Goal: Task Accomplishment & Management: Manage account settings

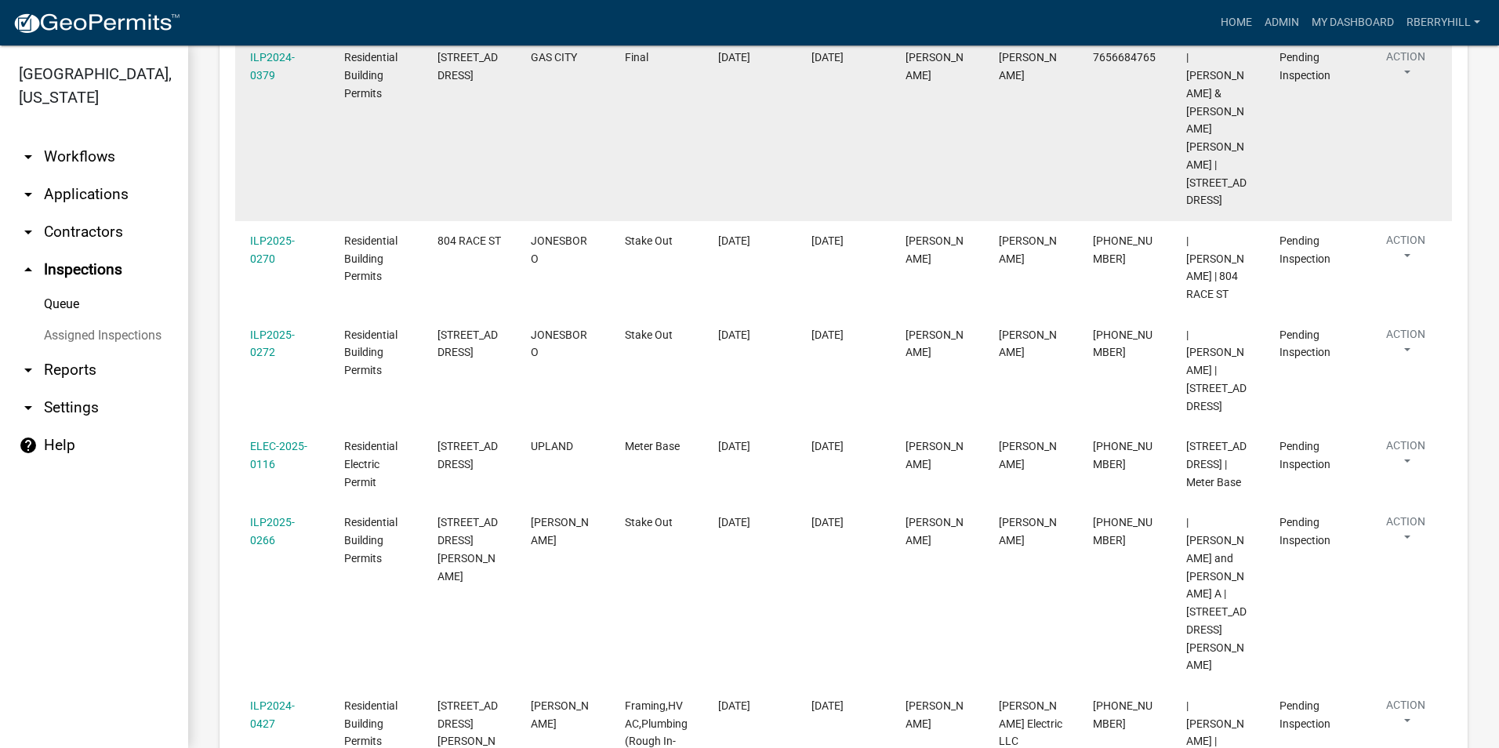
scroll to position [609, 0]
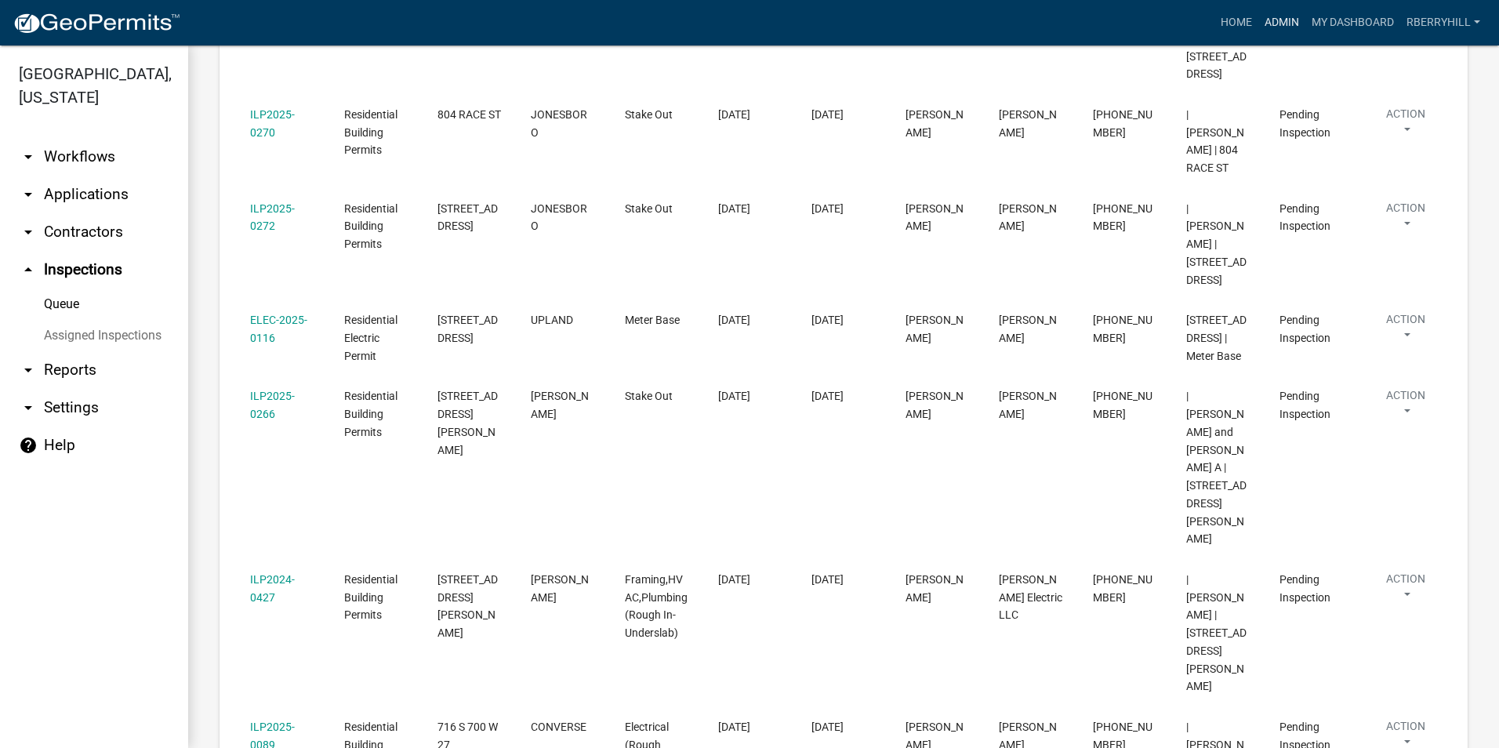
click at [1276, 22] on link "Admin" at bounding box center [1281, 23] width 47 height 30
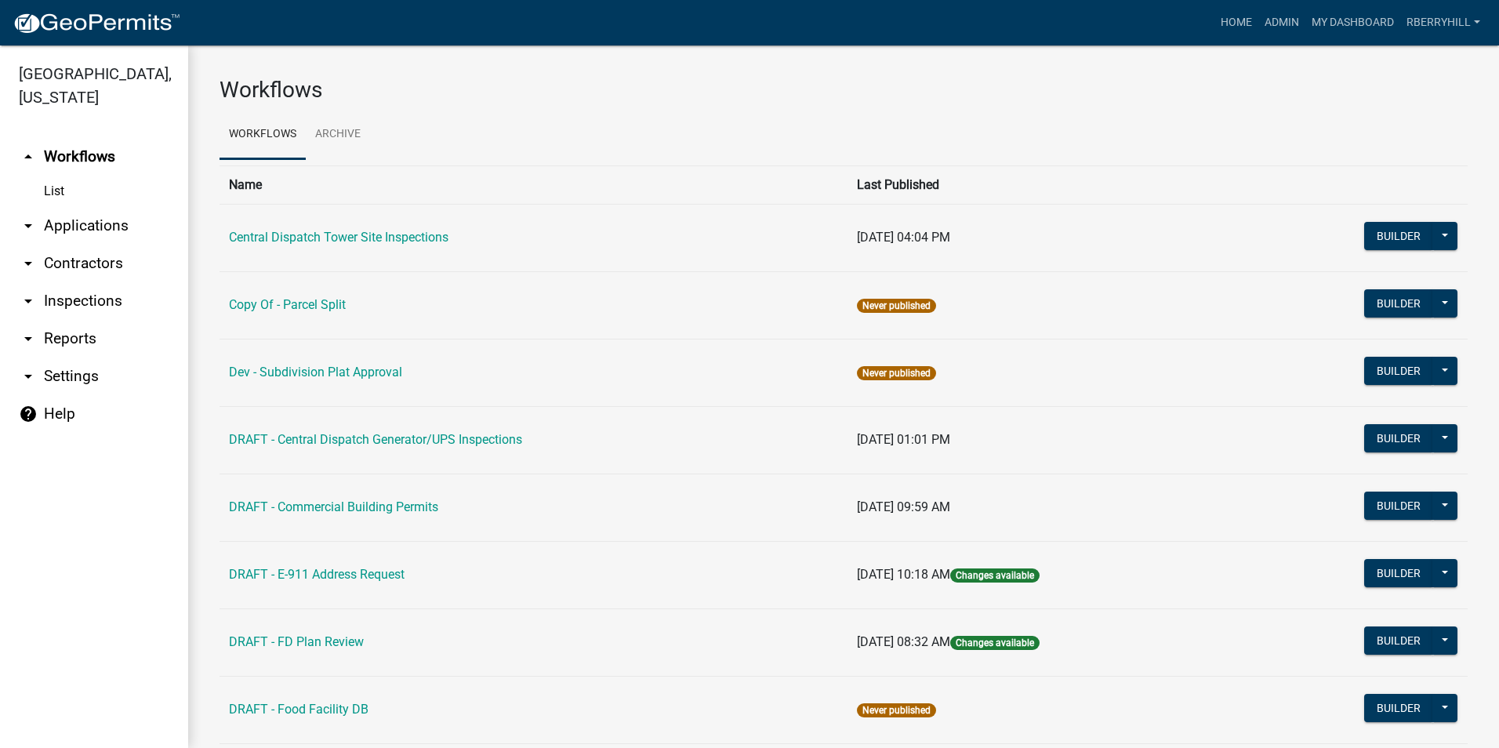
click at [77, 245] on link "arrow_drop_down Contractors" at bounding box center [94, 264] width 188 height 38
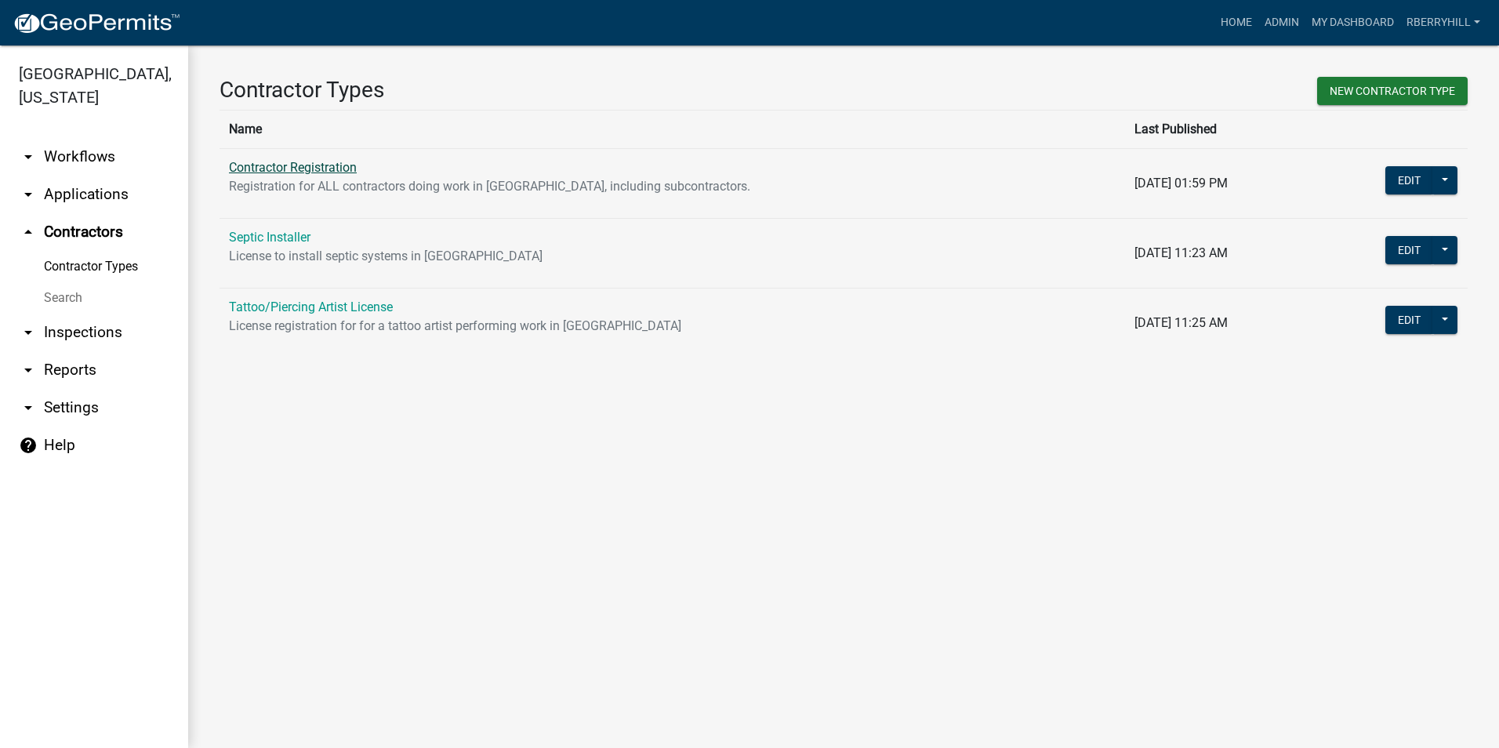
click at [274, 166] on link "Contractor Registration" at bounding box center [293, 167] width 128 height 15
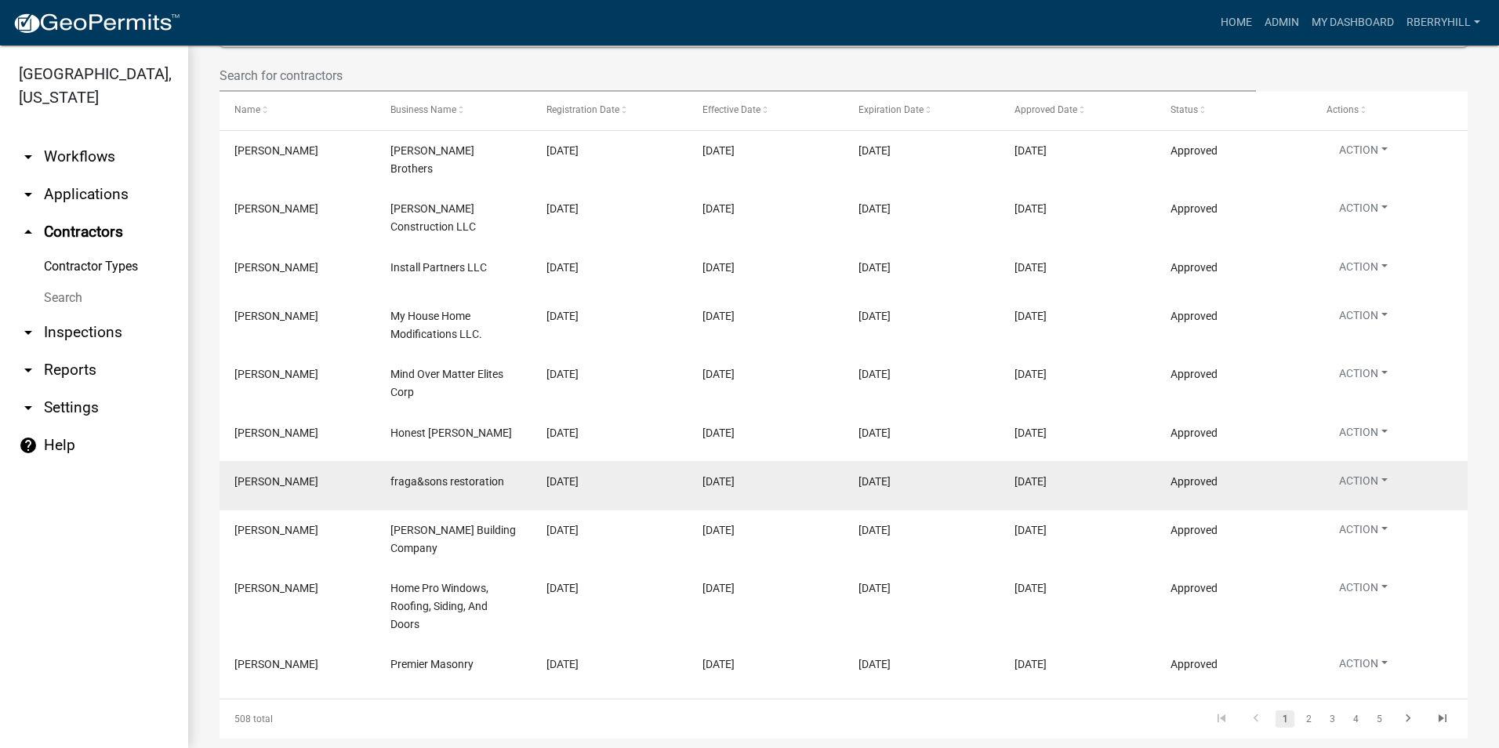
scroll to position [374, 0]
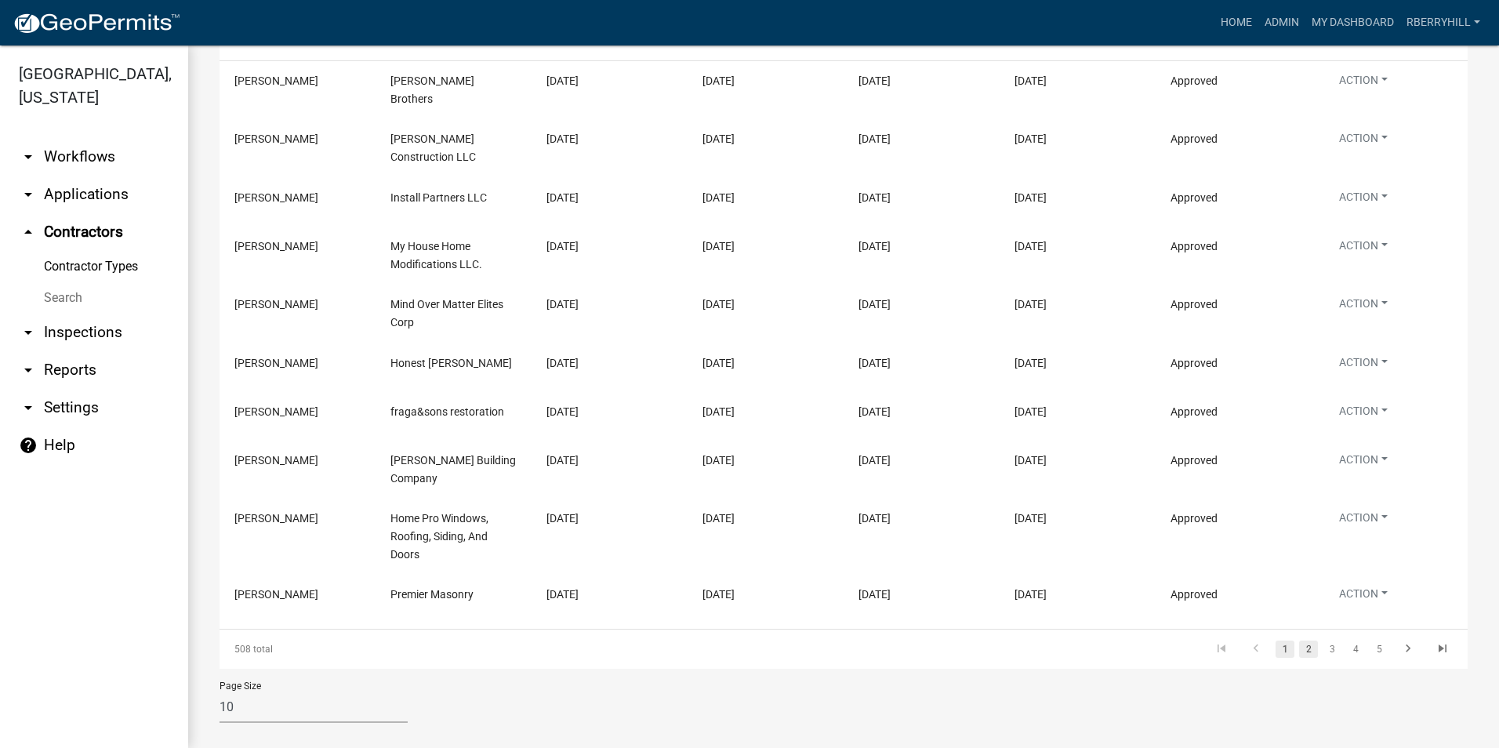
click at [1299, 640] on link "2" at bounding box center [1308, 648] width 19 height 17
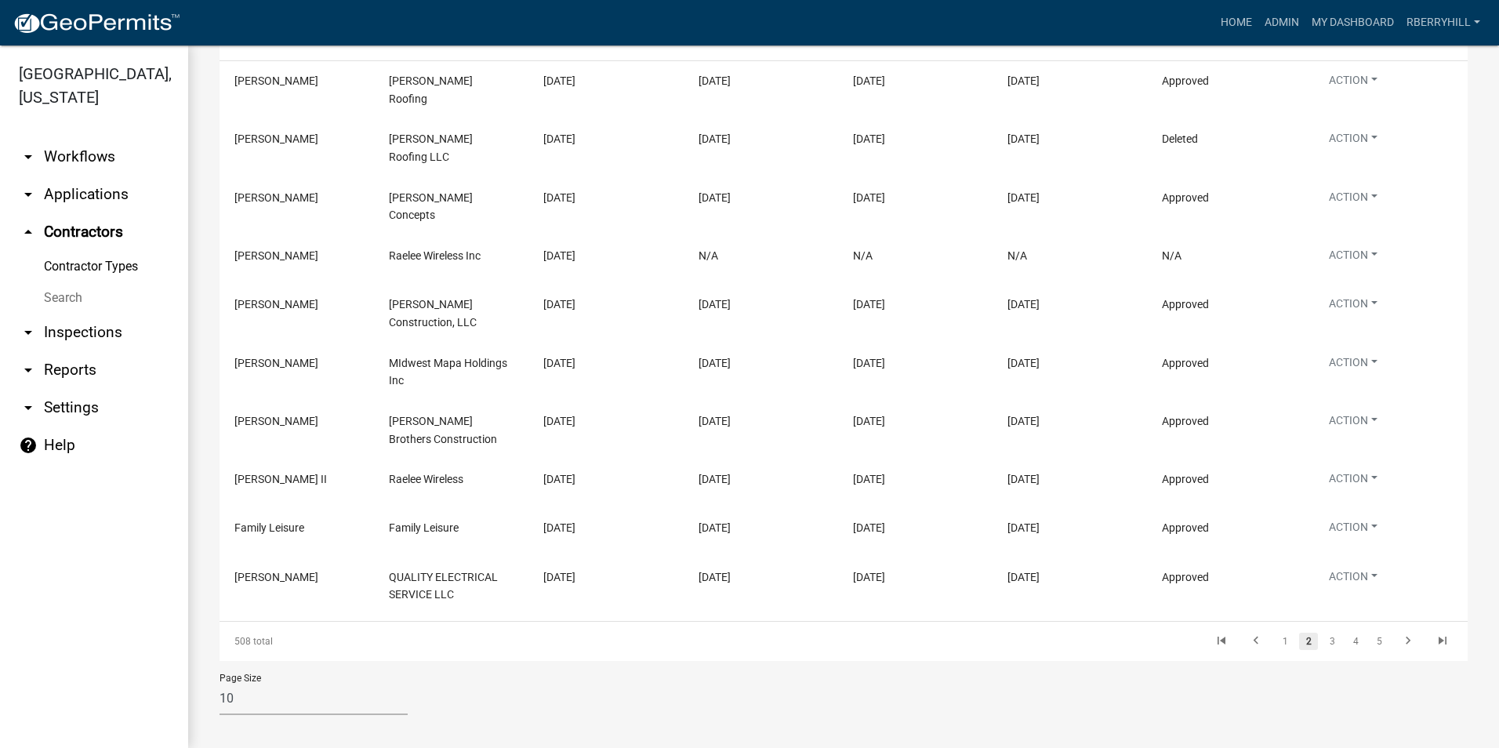
scroll to position [356, 0]
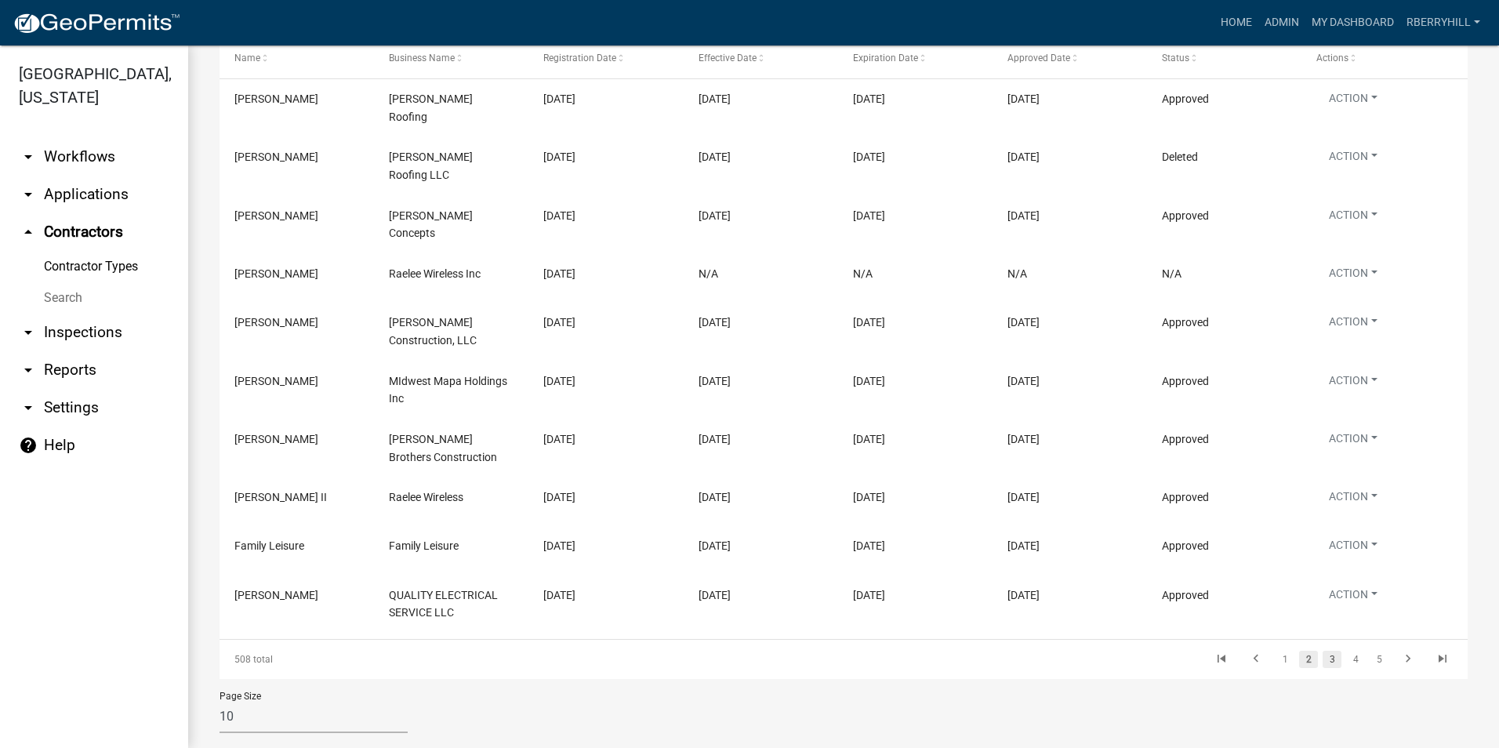
click at [1323, 651] on link "3" at bounding box center [1332, 659] width 19 height 17
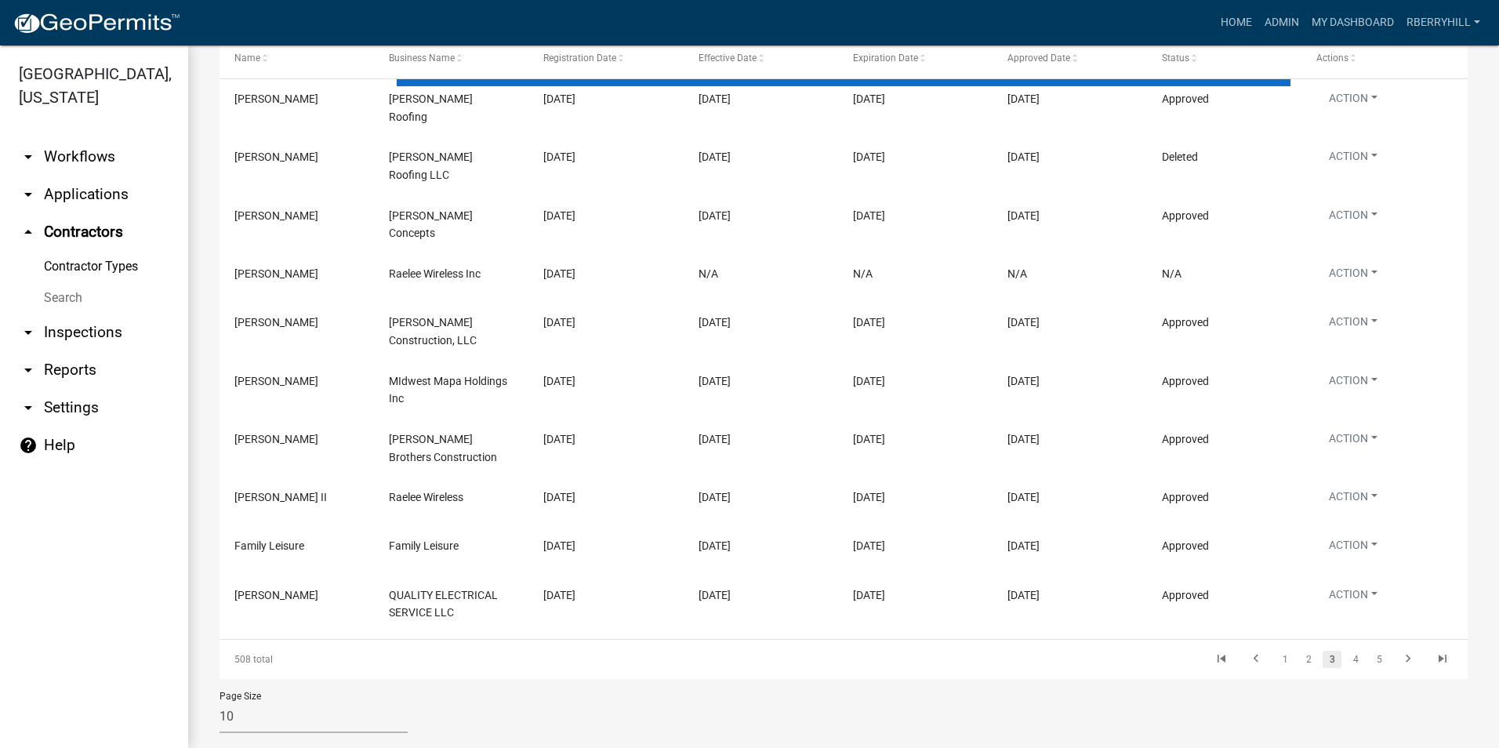
scroll to position [328, 0]
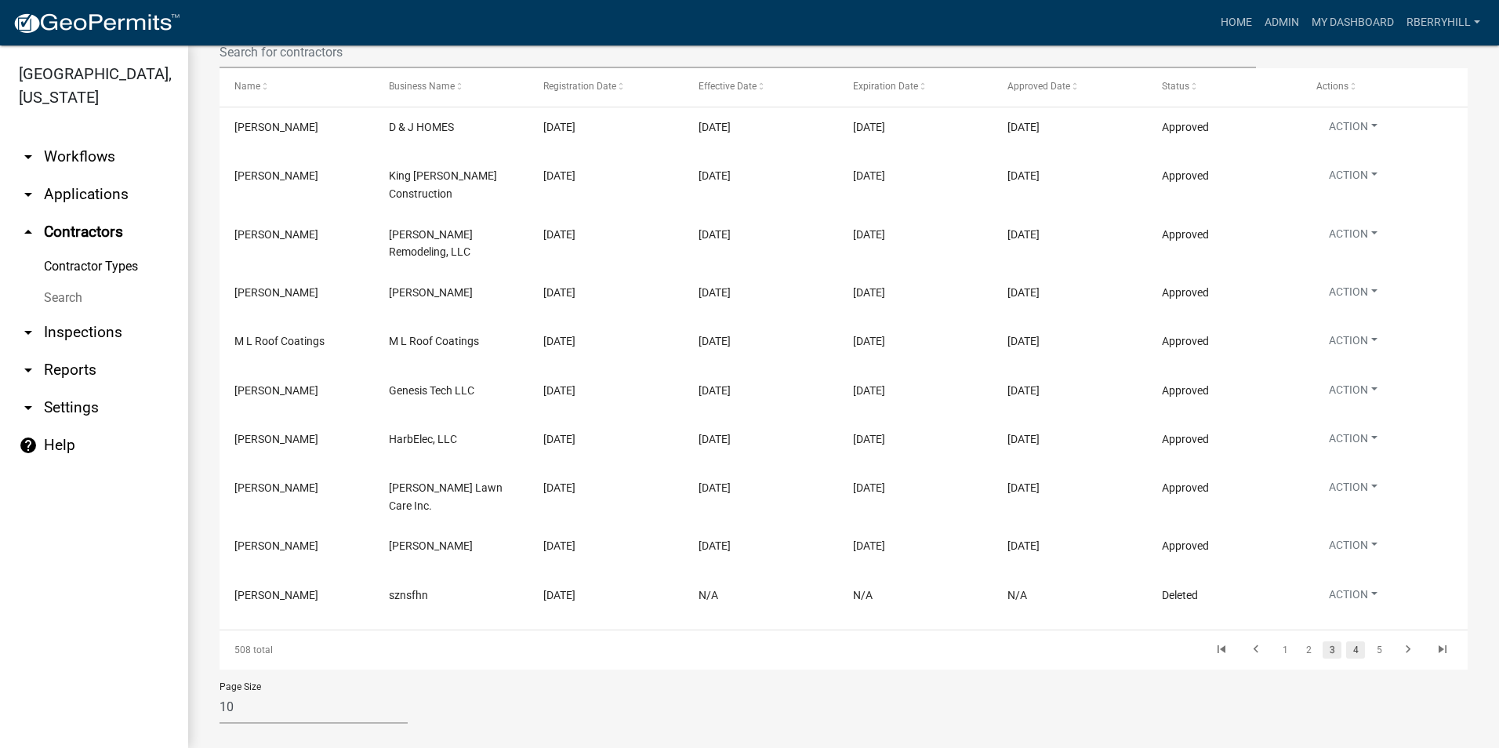
click at [1346, 641] on link "4" at bounding box center [1355, 649] width 19 height 17
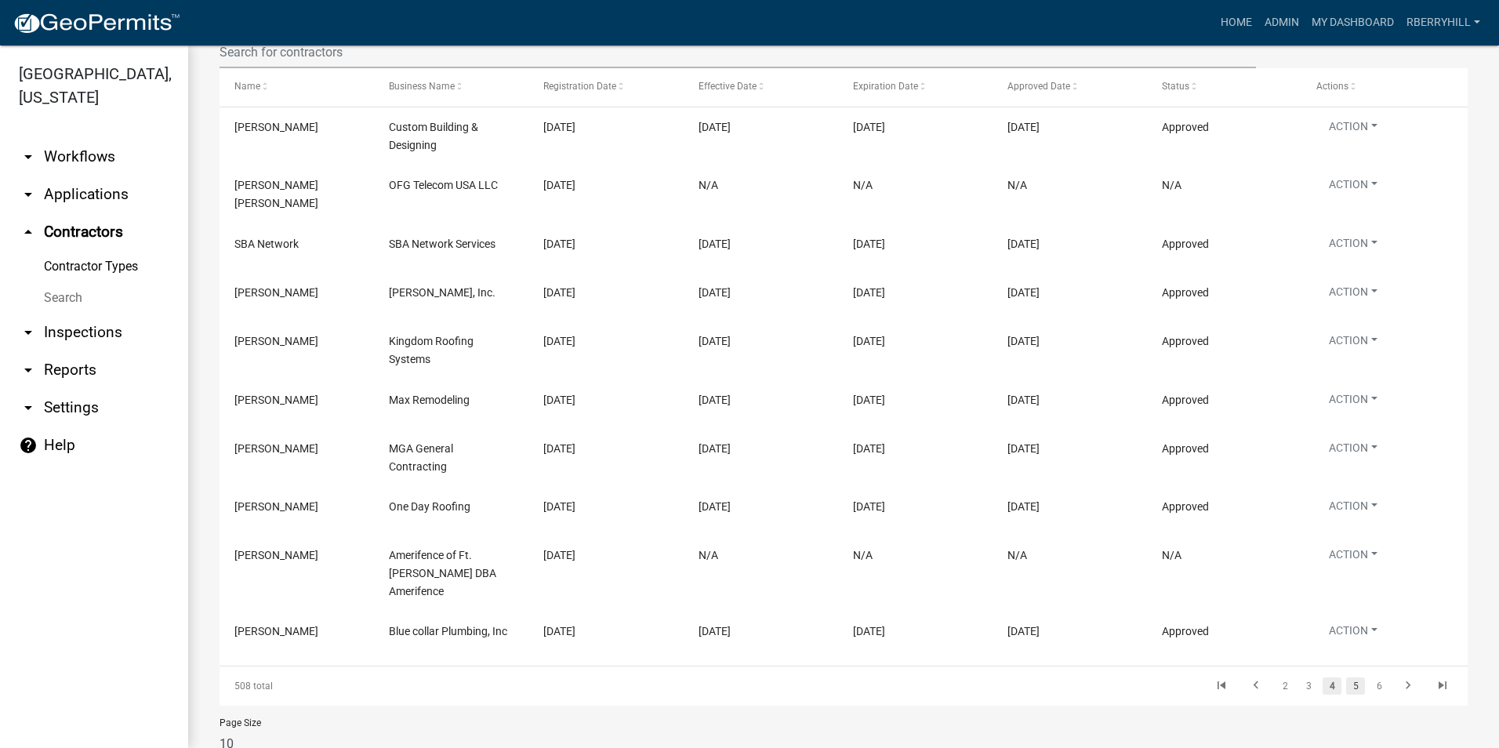
click at [1346, 677] on link "5" at bounding box center [1355, 685] width 19 height 17
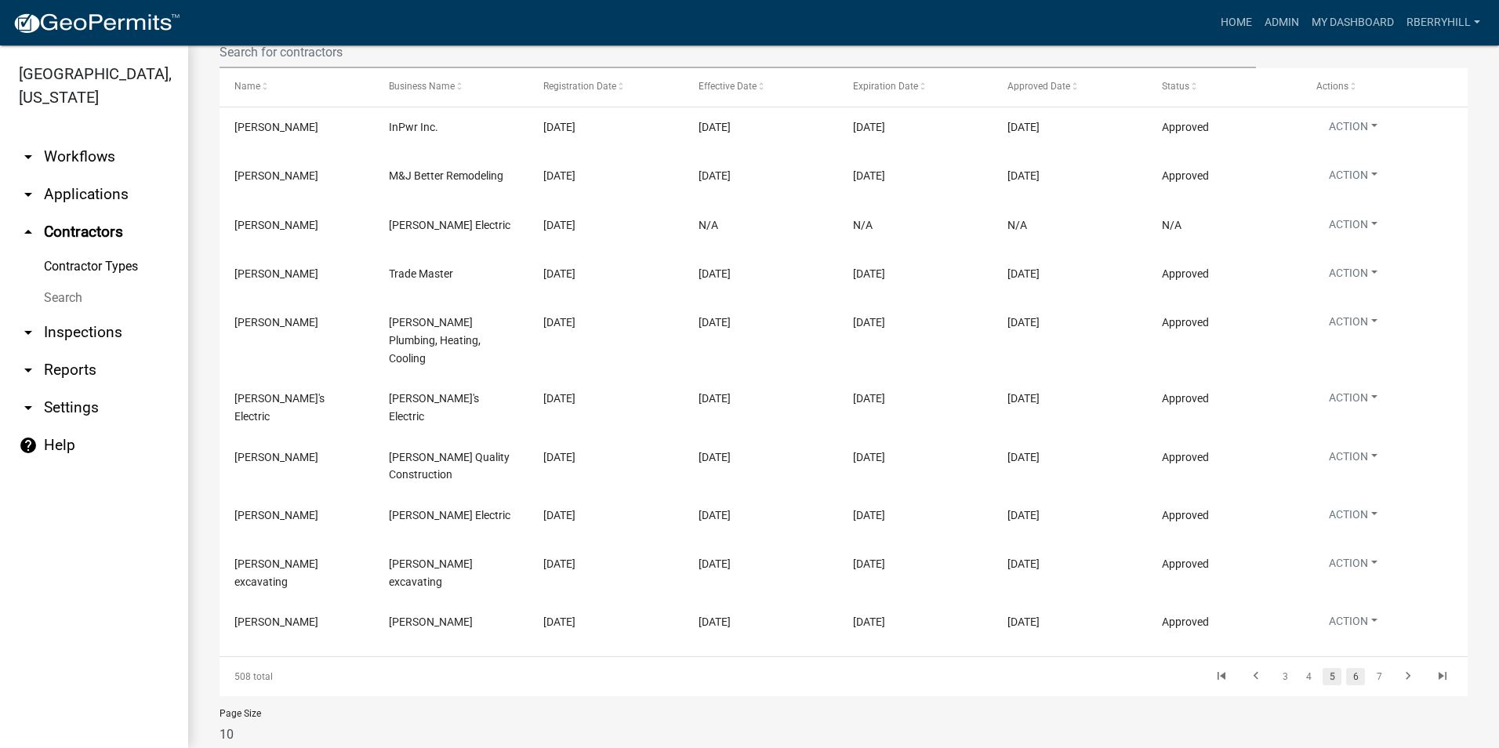
click at [1346, 668] on link "6" at bounding box center [1355, 676] width 19 height 17
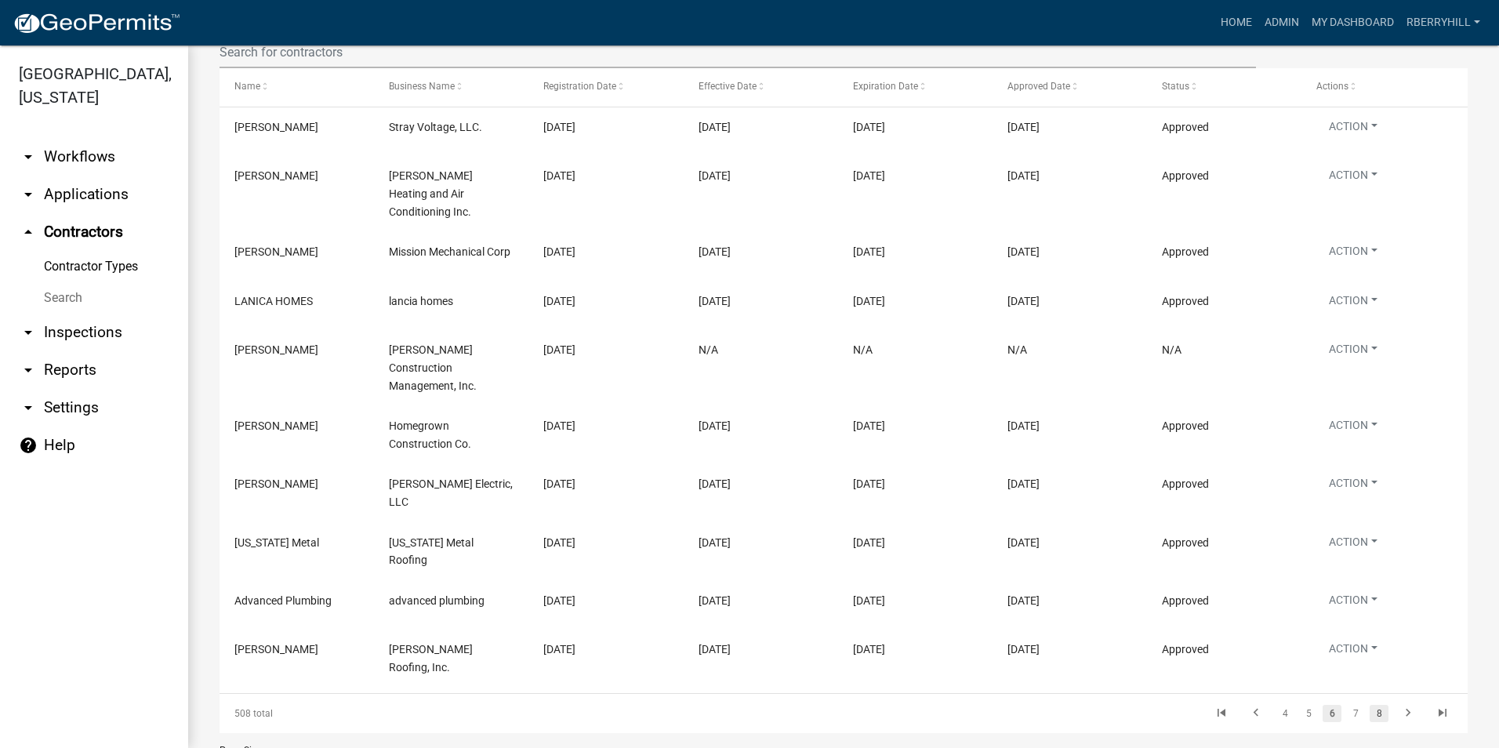
click at [1370, 705] on link "8" at bounding box center [1379, 713] width 19 height 17
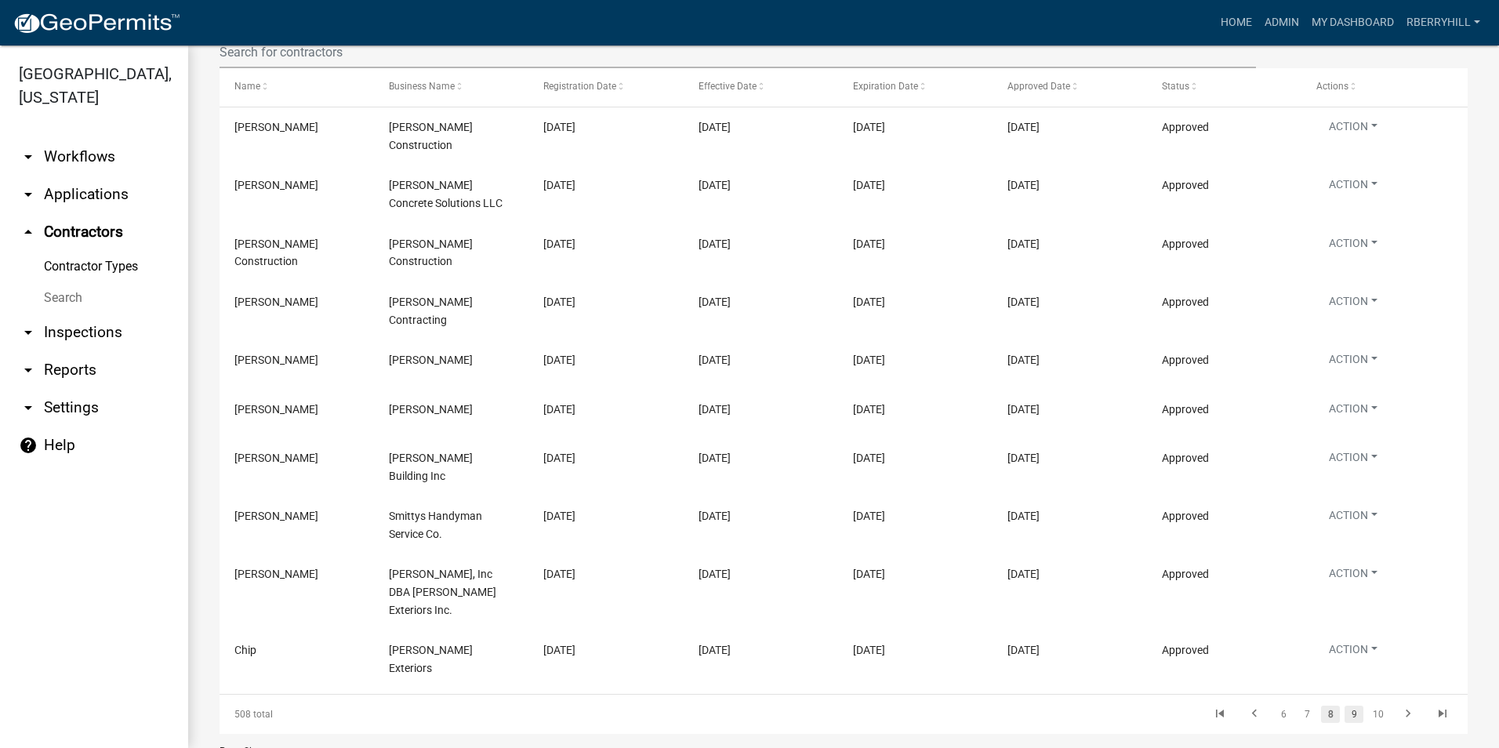
click at [1344, 706] on link "9" at bounding box center [1353, 714] width 19 height 17
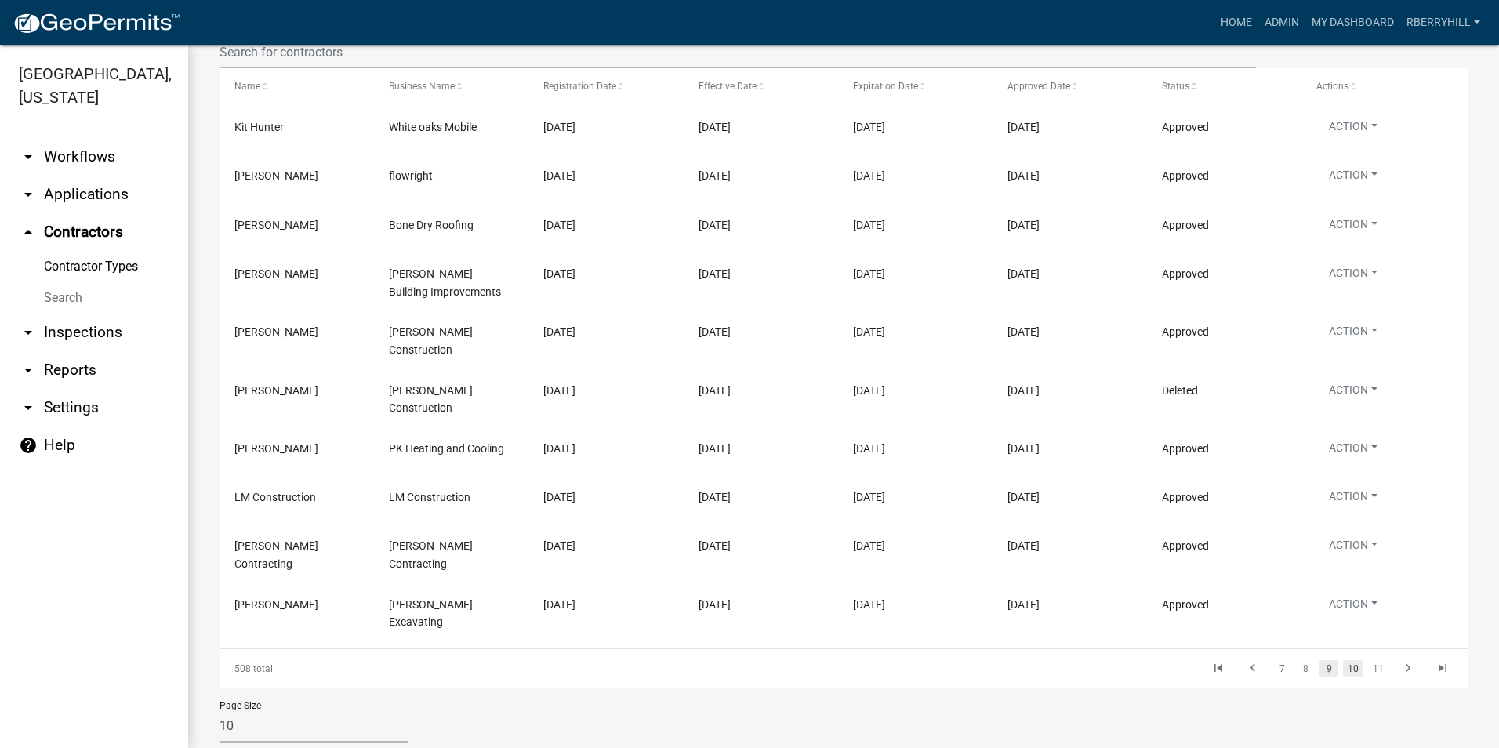
click at [1343, 661] on link "10" at bounding box center [1353, 668] width 20 height 17
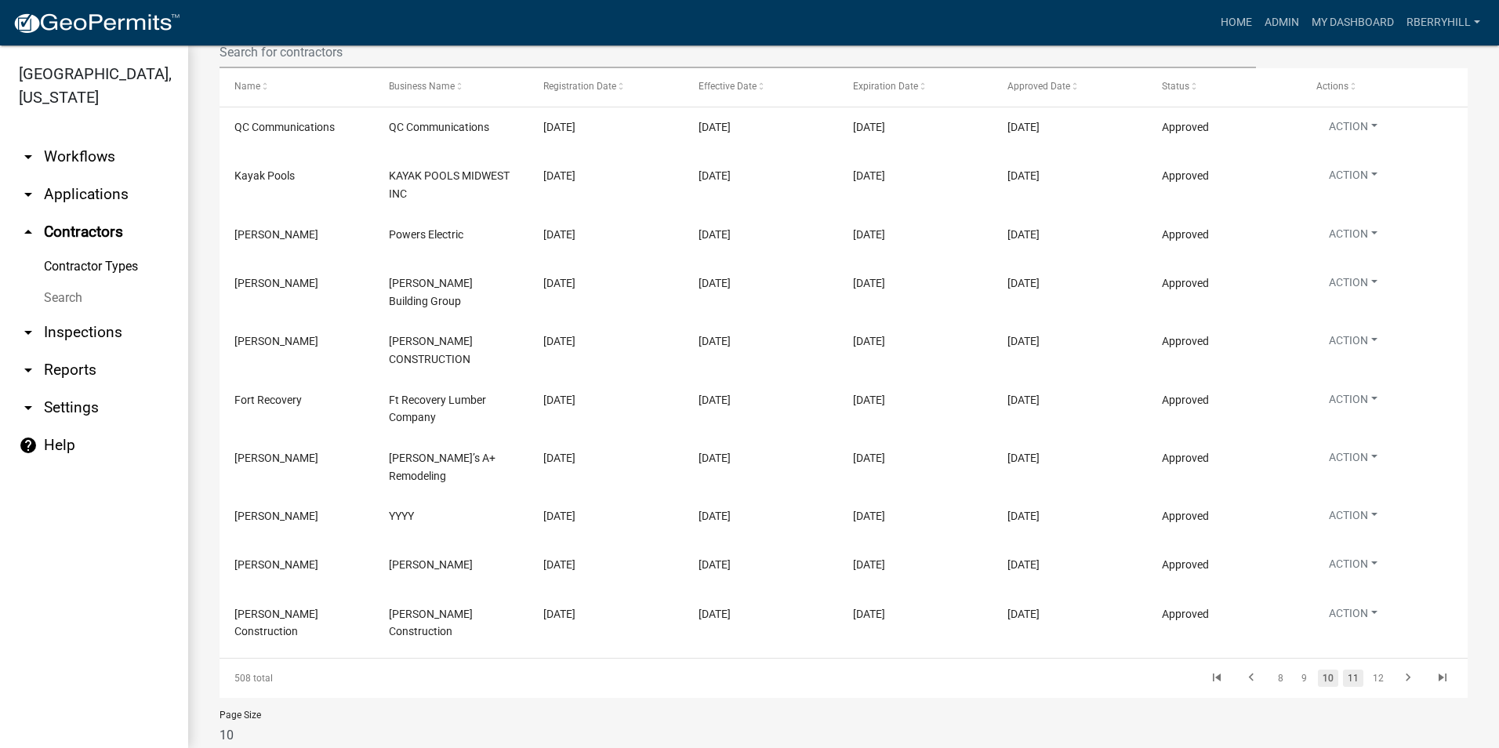
click at [1343, 669] on link "11" at bounding box center [1353, 677] width 20 height 17
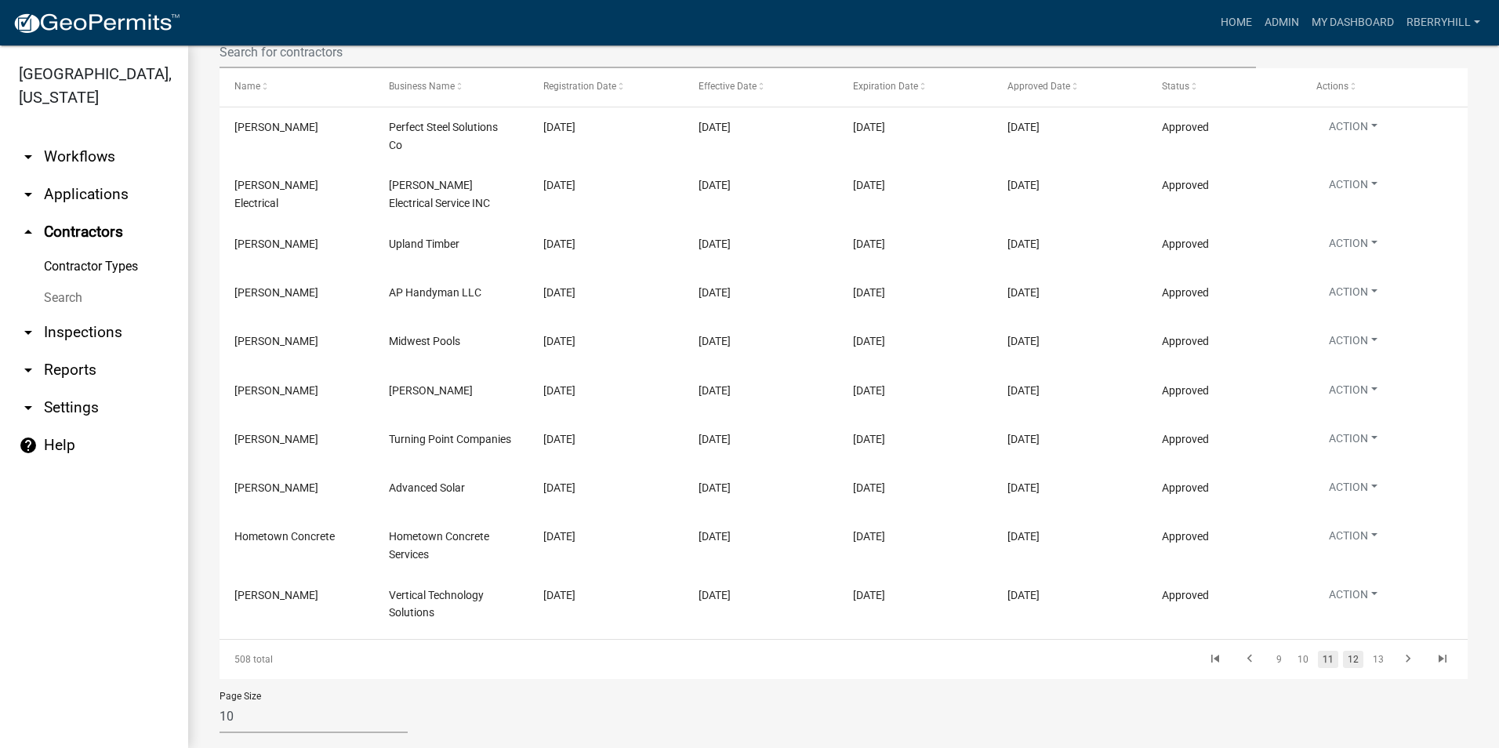
click at [1344, 658] on link "12" at bounding box center [1353, 659] width 20 height 17
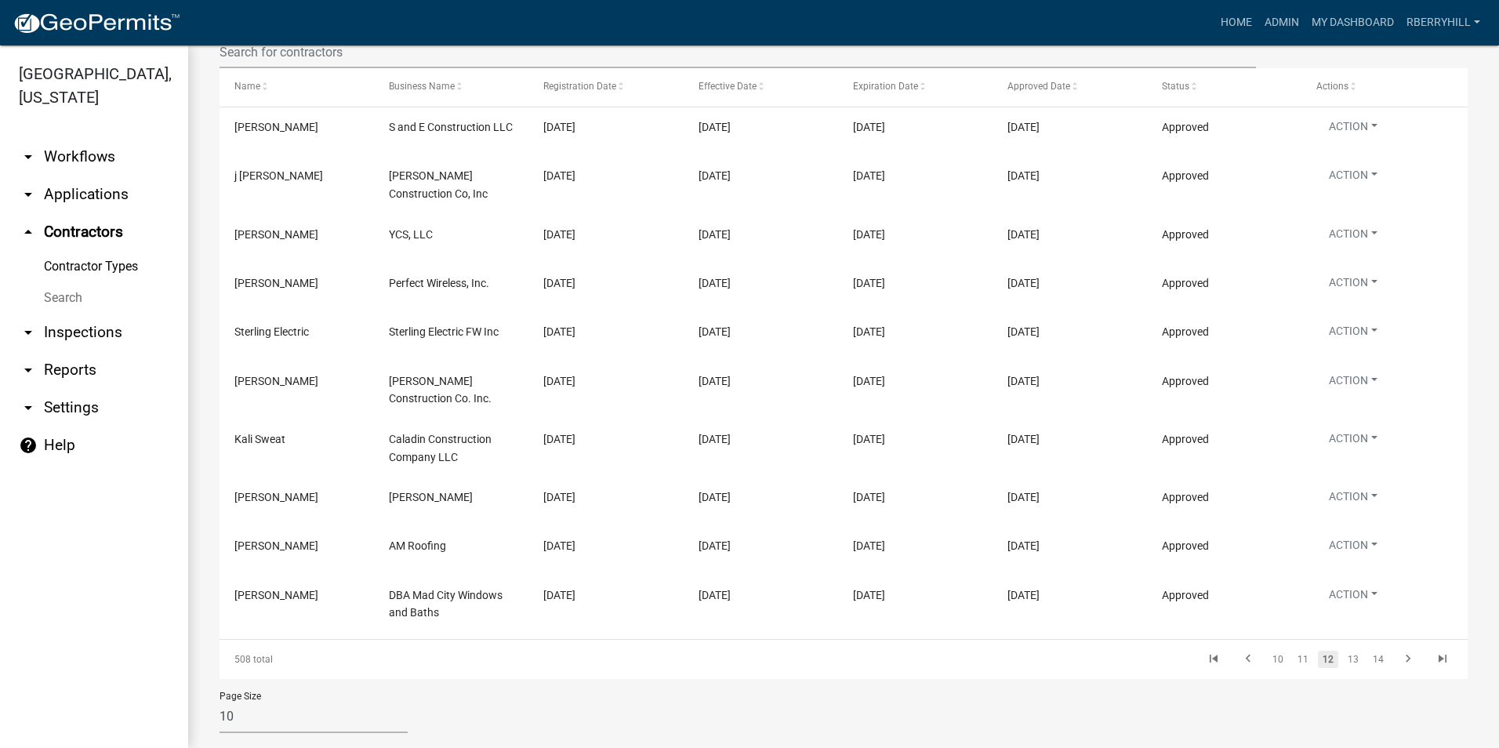
click at [1344, 658] on link "13" at bounding box center [1353, 659] width 20 height 17
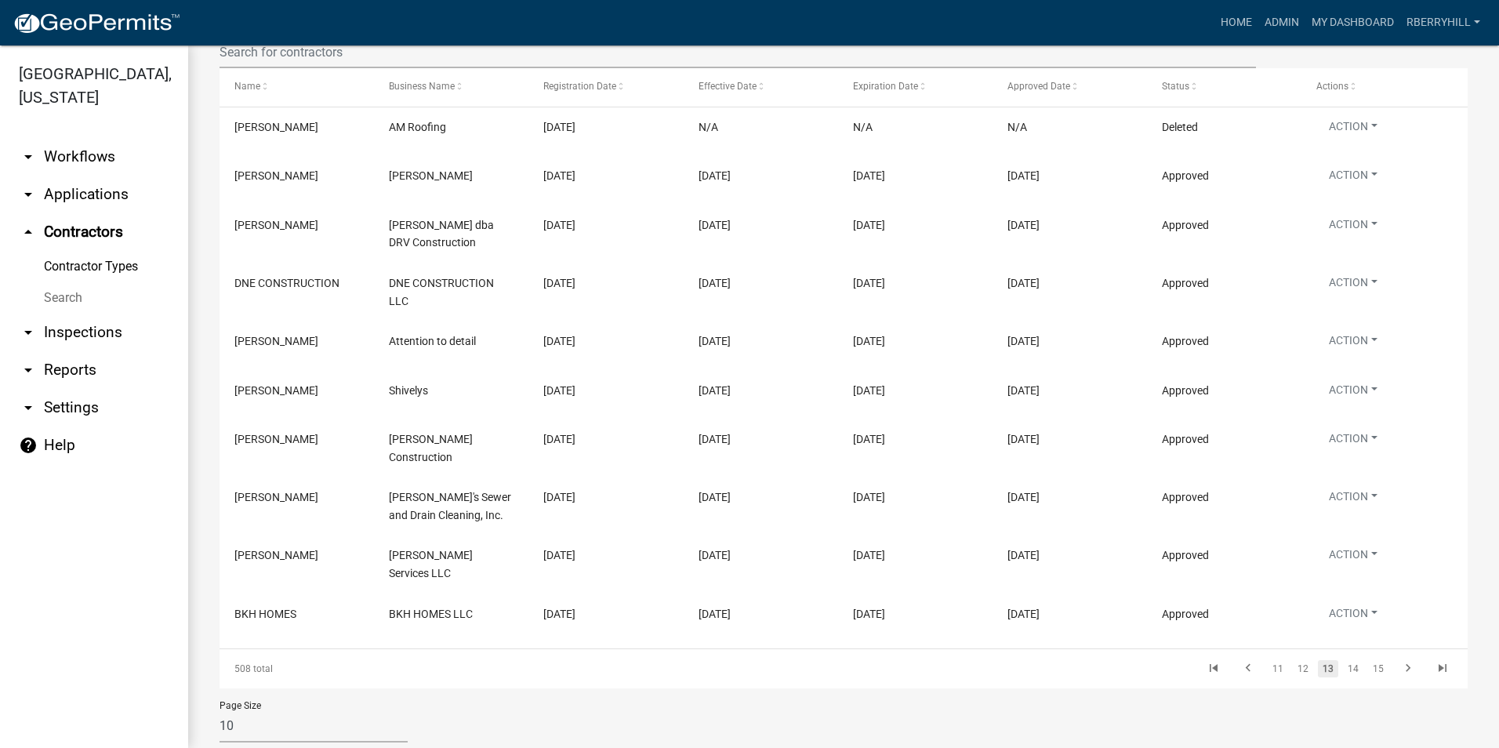
click at [1344, 660] on link "14" at bounding box center [1353, 668] width 20 height 17
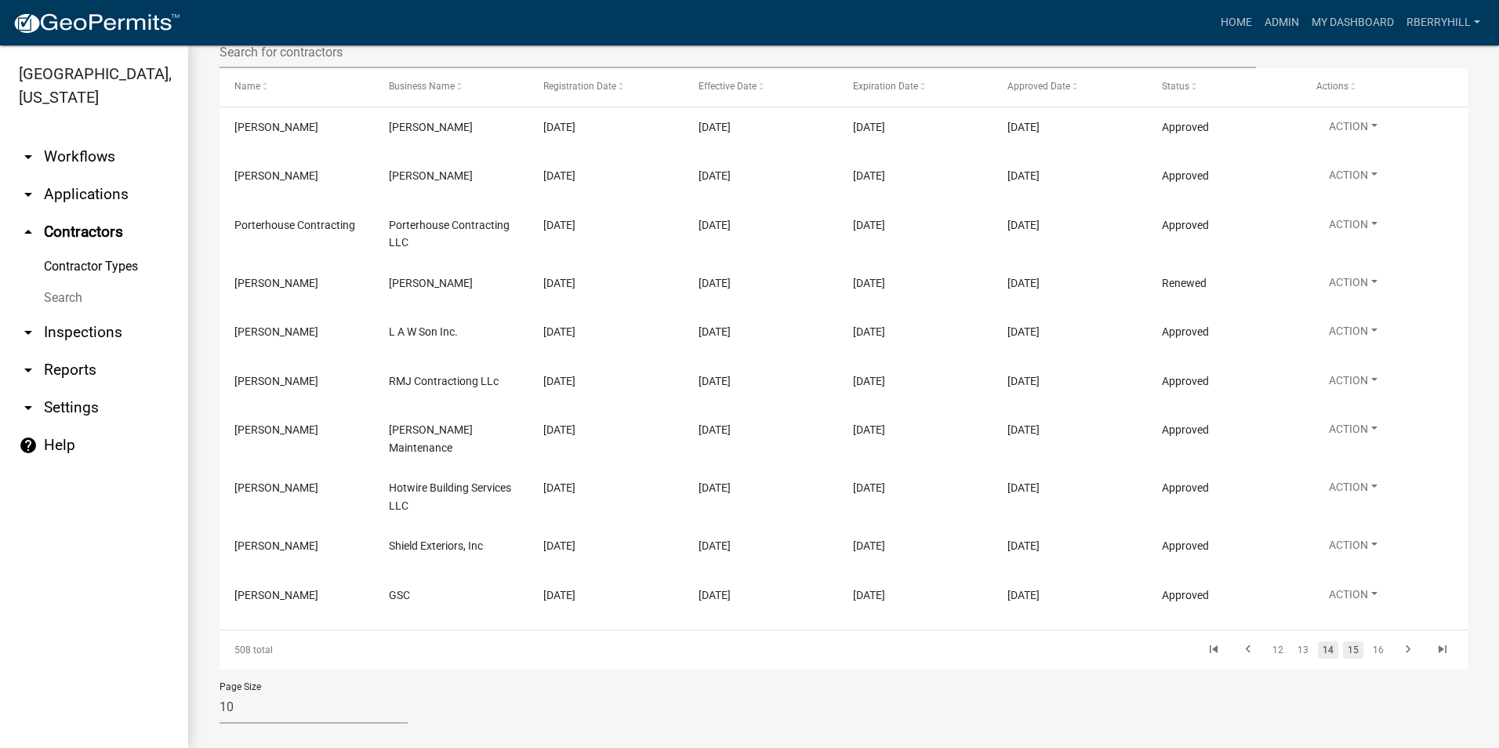
click at [1343, 643] on link "15" at bounding box center [1353, 649] width 20 height 17
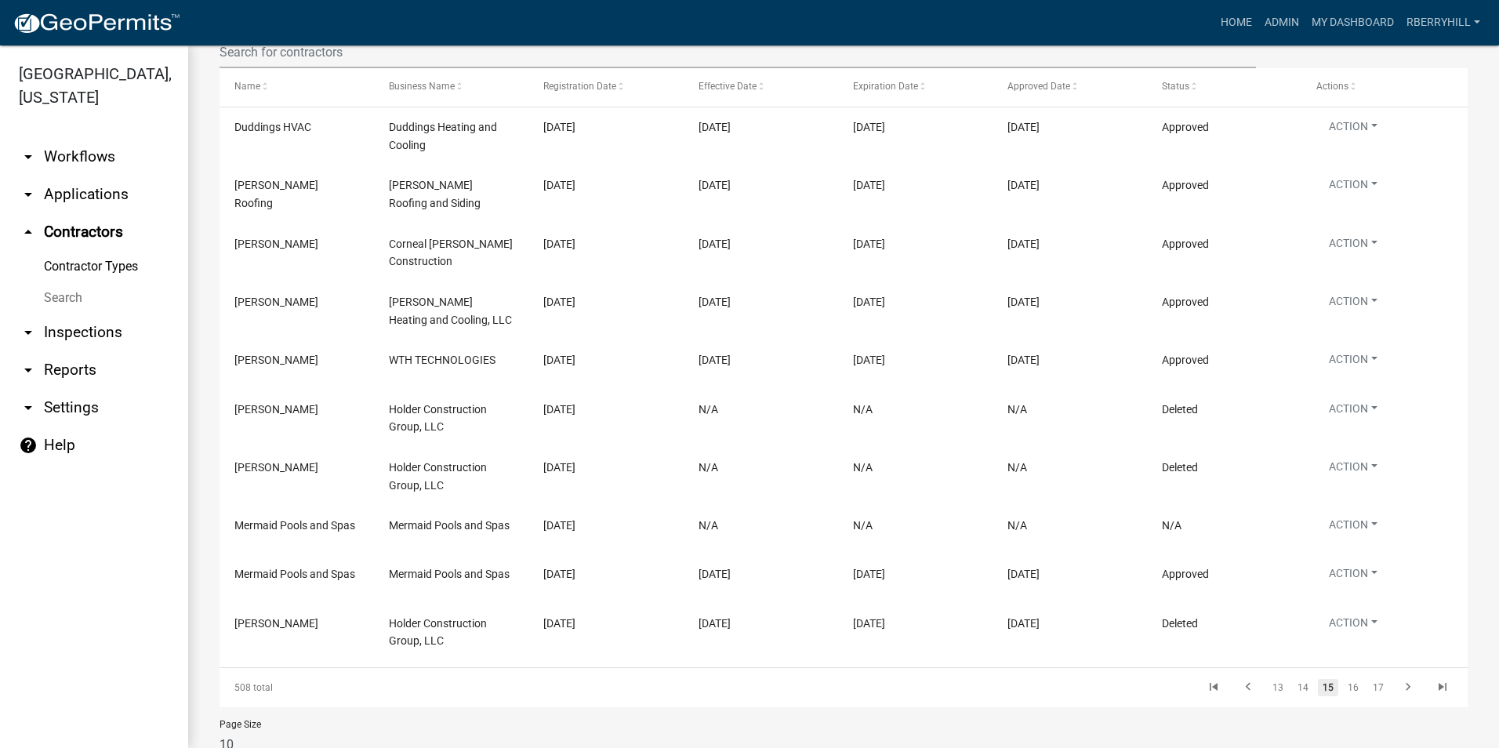
click at [1318, 688] on link "15" at bounding box center [1328, 687] width 20 height 17
click at [1343, 686] on link "16" at bounding box center [1353, 687] width 20 height 17
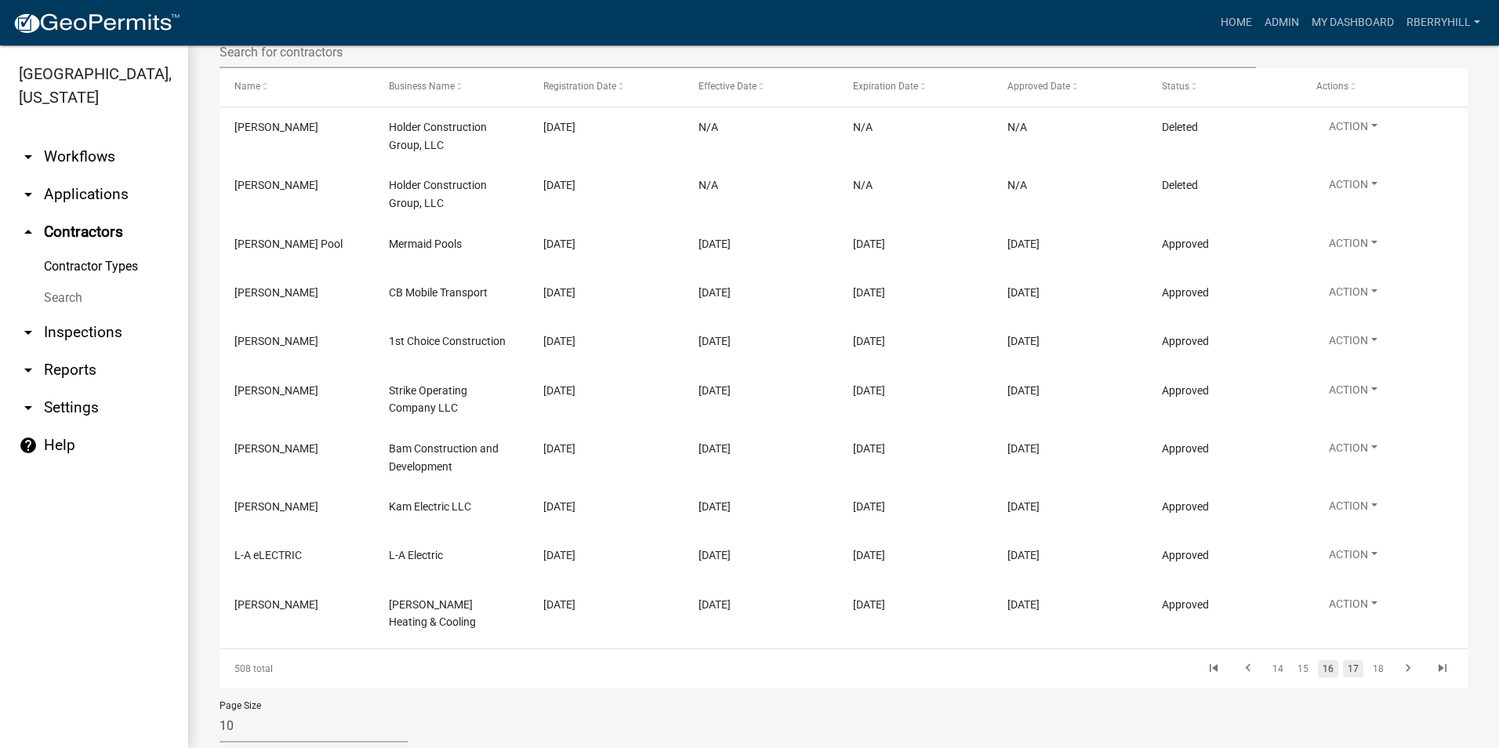
click at [1343, 669] on link "17" at bounding box center [1353, 668] width 20 height 17
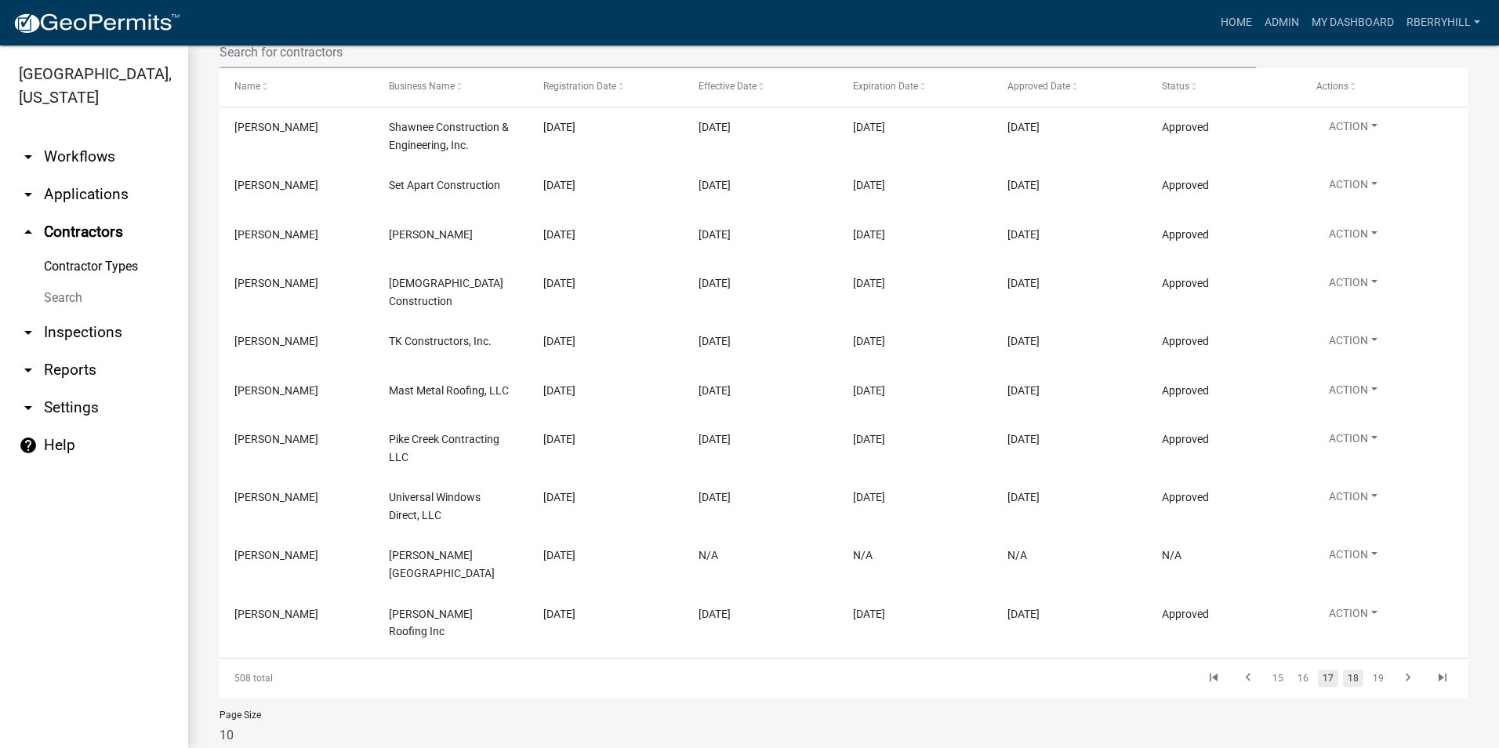
click at [1343, 669] on link "18" at bounding box center [1353, 677] width 20 height 17
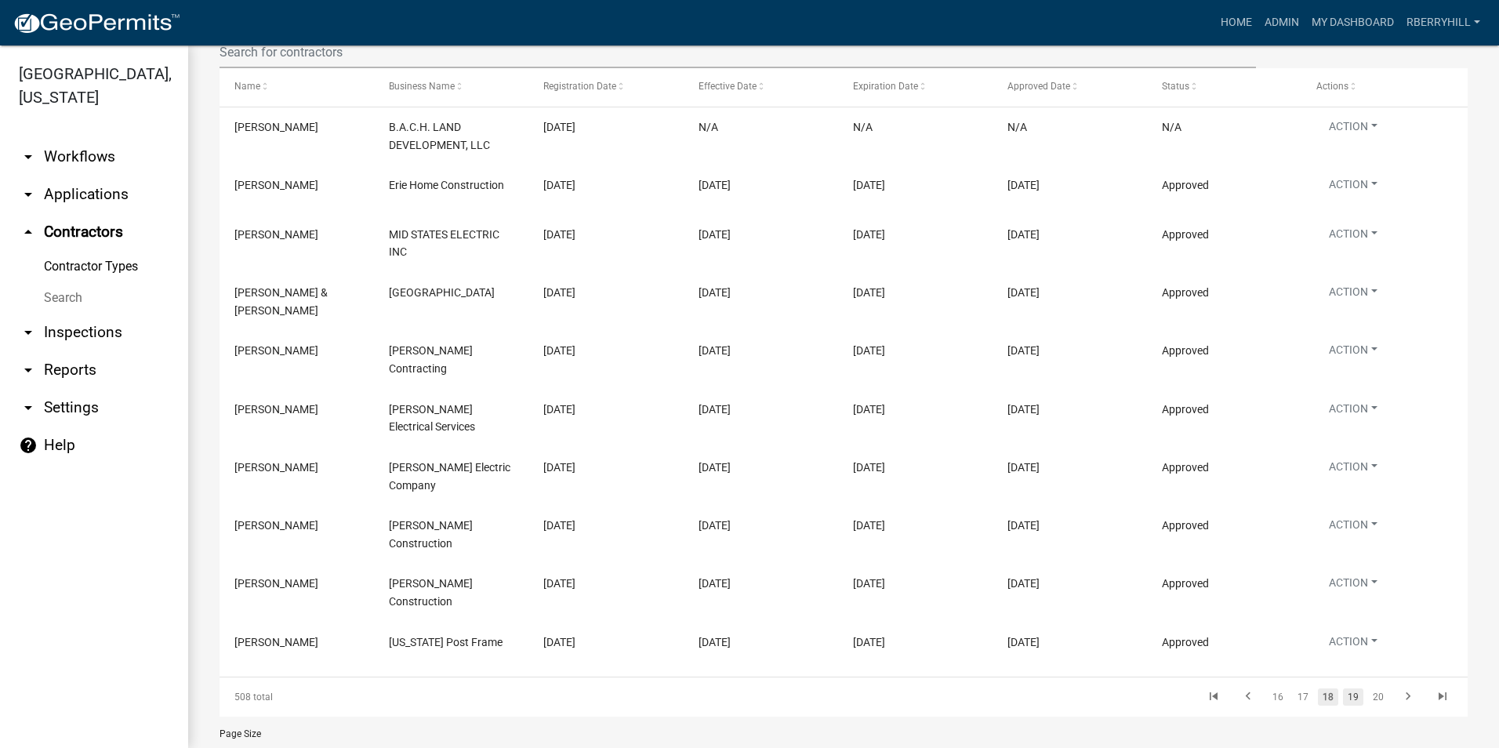
click at [1343, 688] on link "19" at bounding box center [1353, 696] width 20 height 17
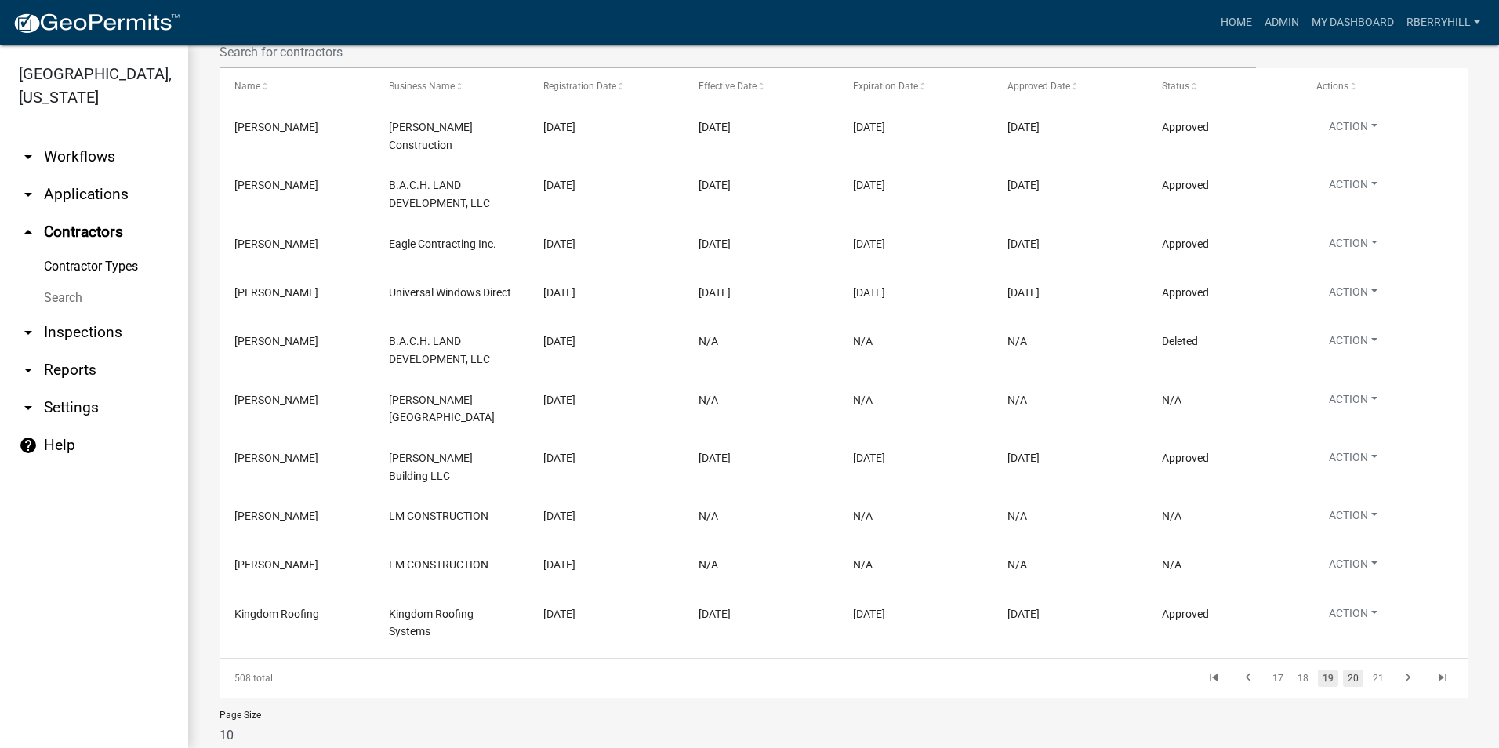
click at [1343, 669] on link "20" at bounding box center [1353, 677] width 20 height 17
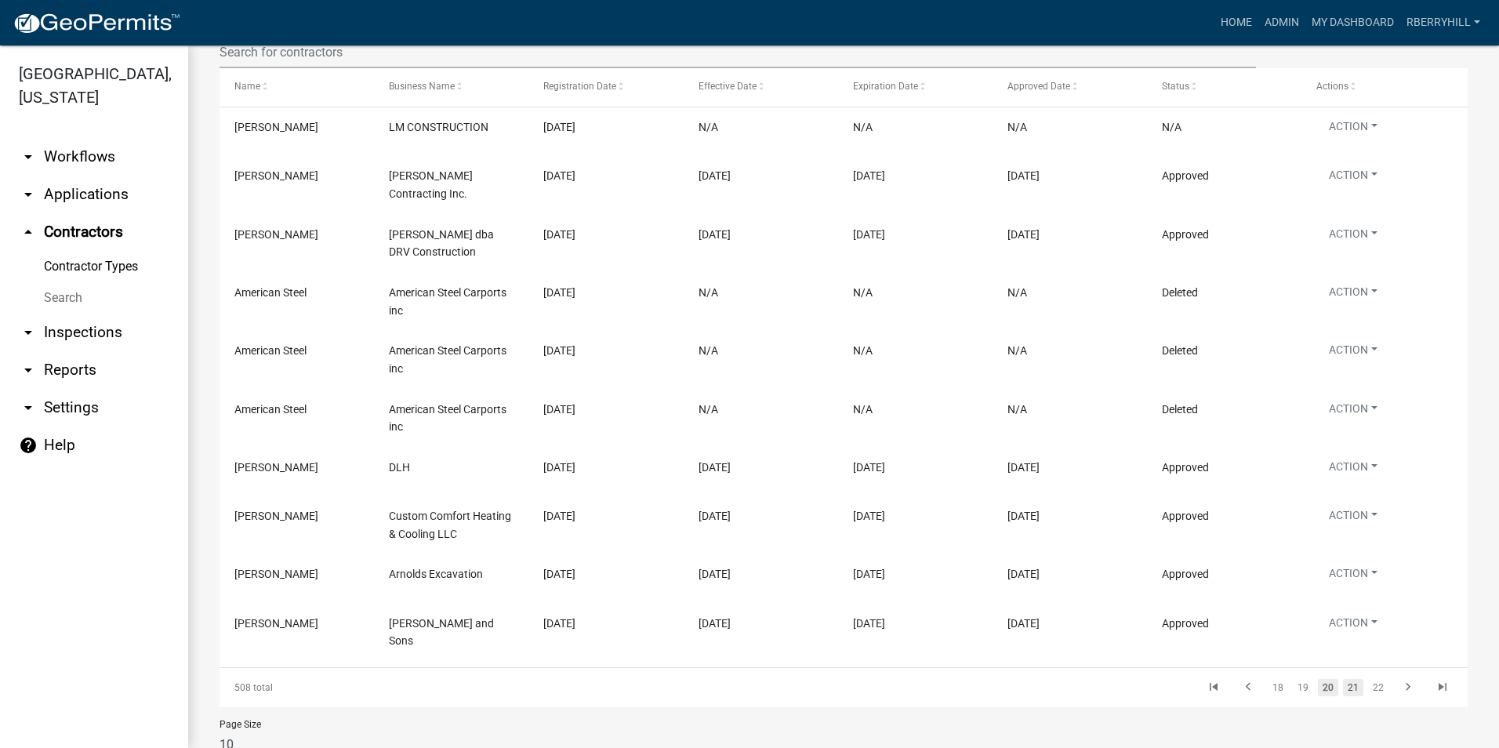
click at [1344, 679] on link "21" at bounding box center [1353, 687] width 20 height 17
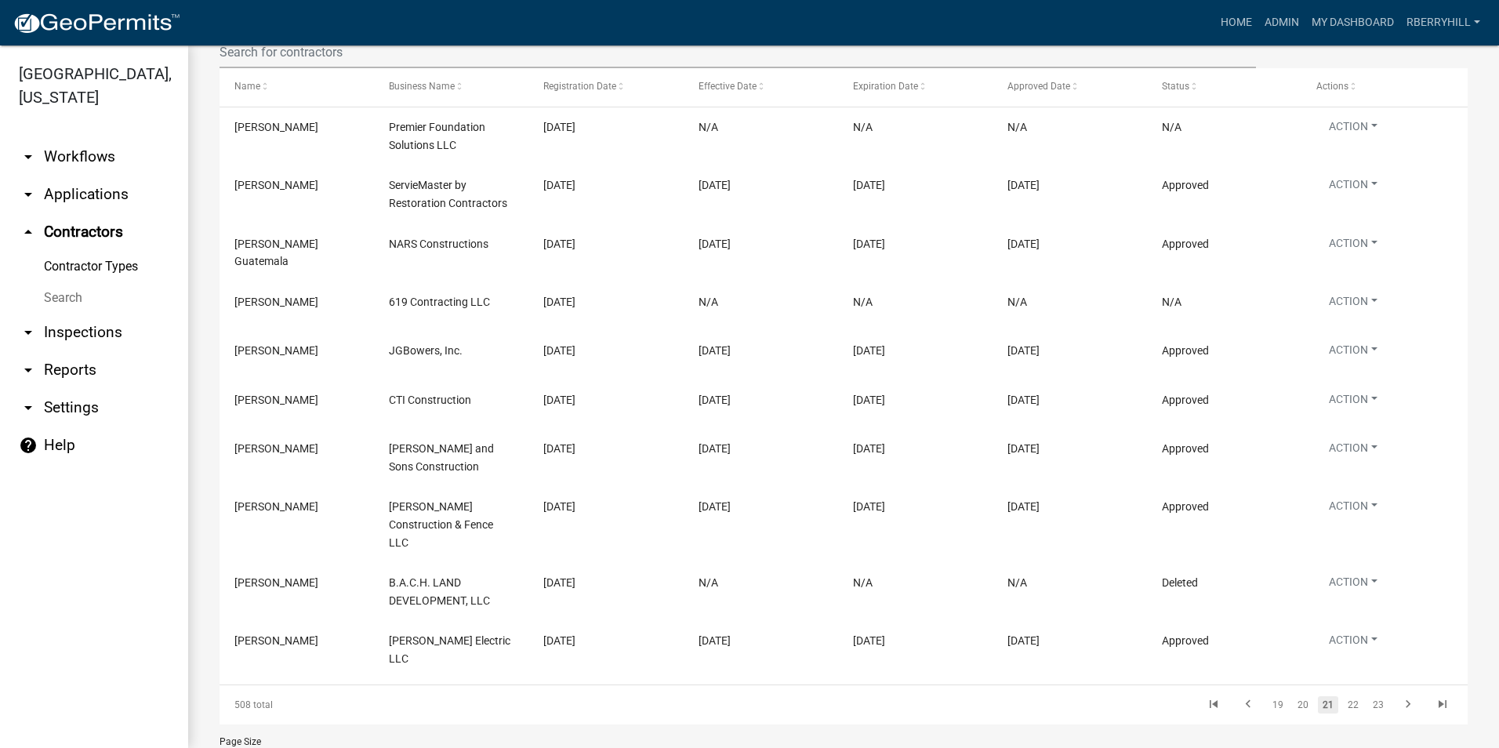
click at [1344, 696] on link "22" at bounding box center [1353, 704] width 20 height 17
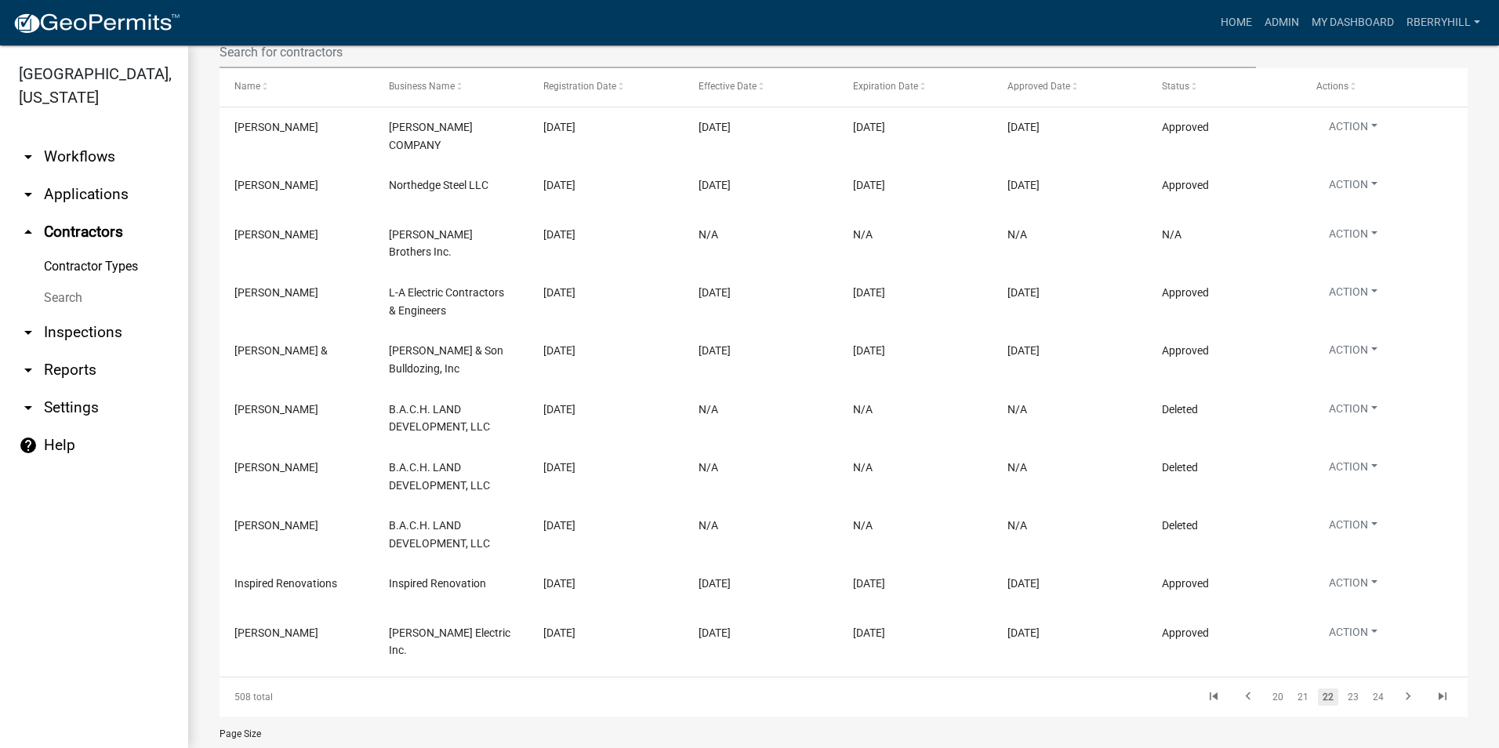
click at [1344, 688] on link "23" at bounding box center [1353, 696] width 20 height 17
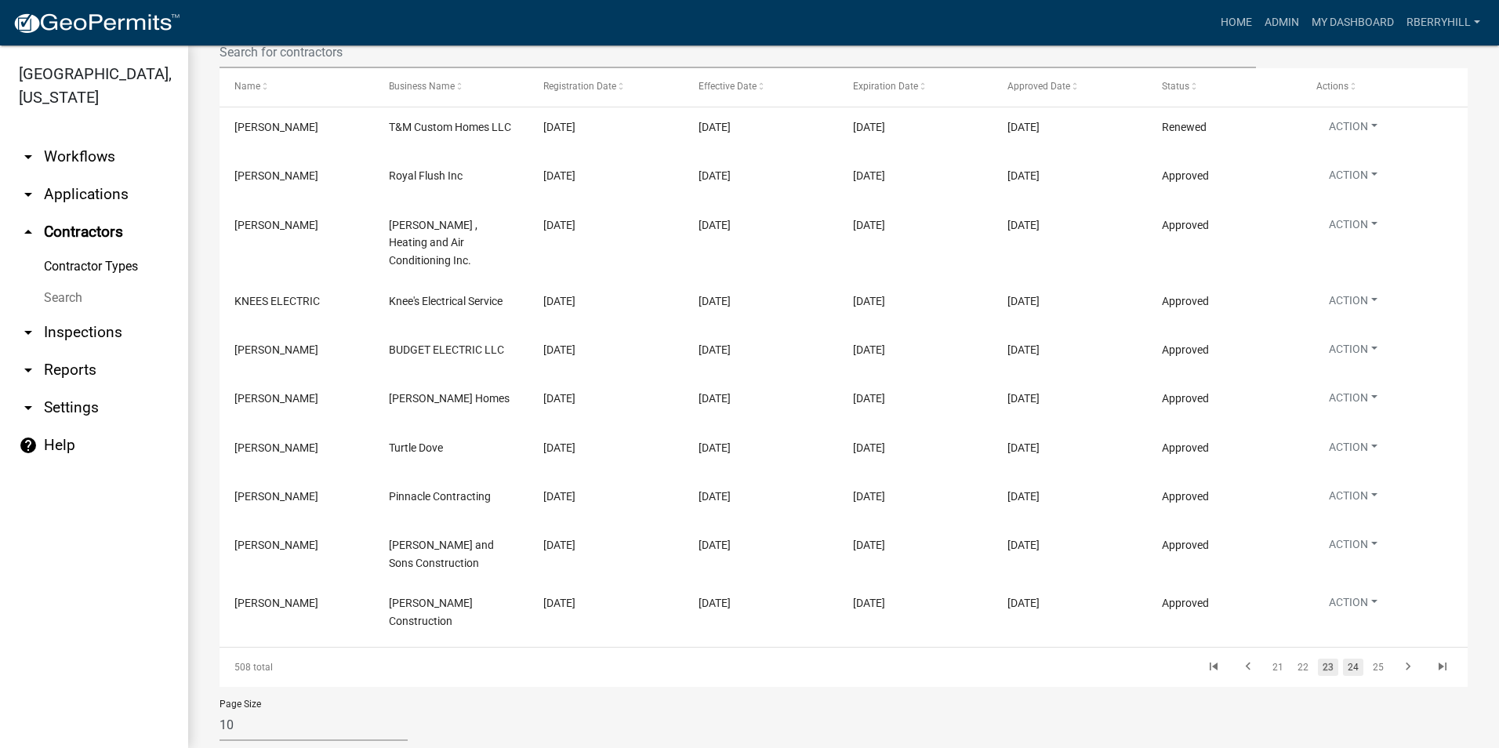
click at [1343, 659] on link "24" at bounding box center [1353, 667] width 20 height 17
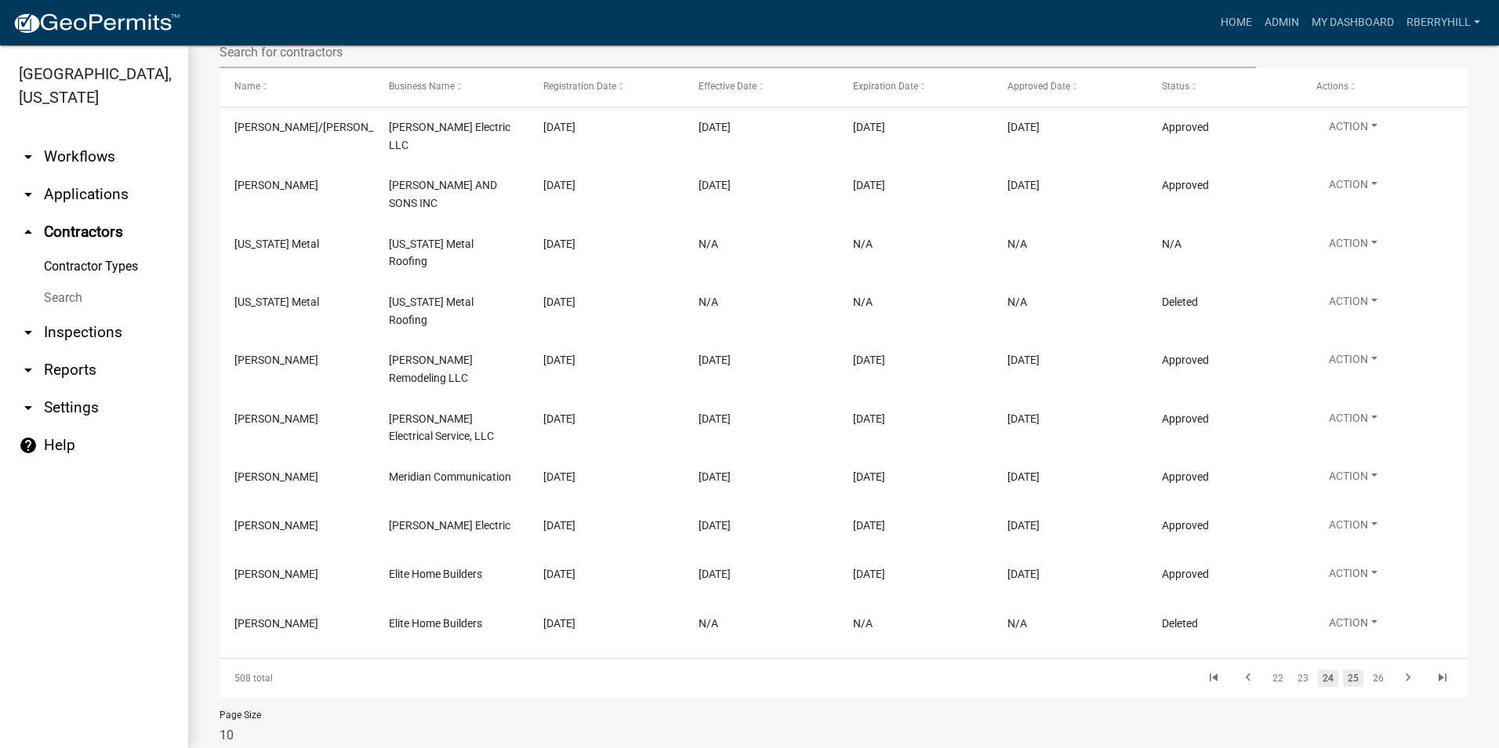
click at [1343, 669] on link "25" at bounding box center [1353, 677] width 20 height 17
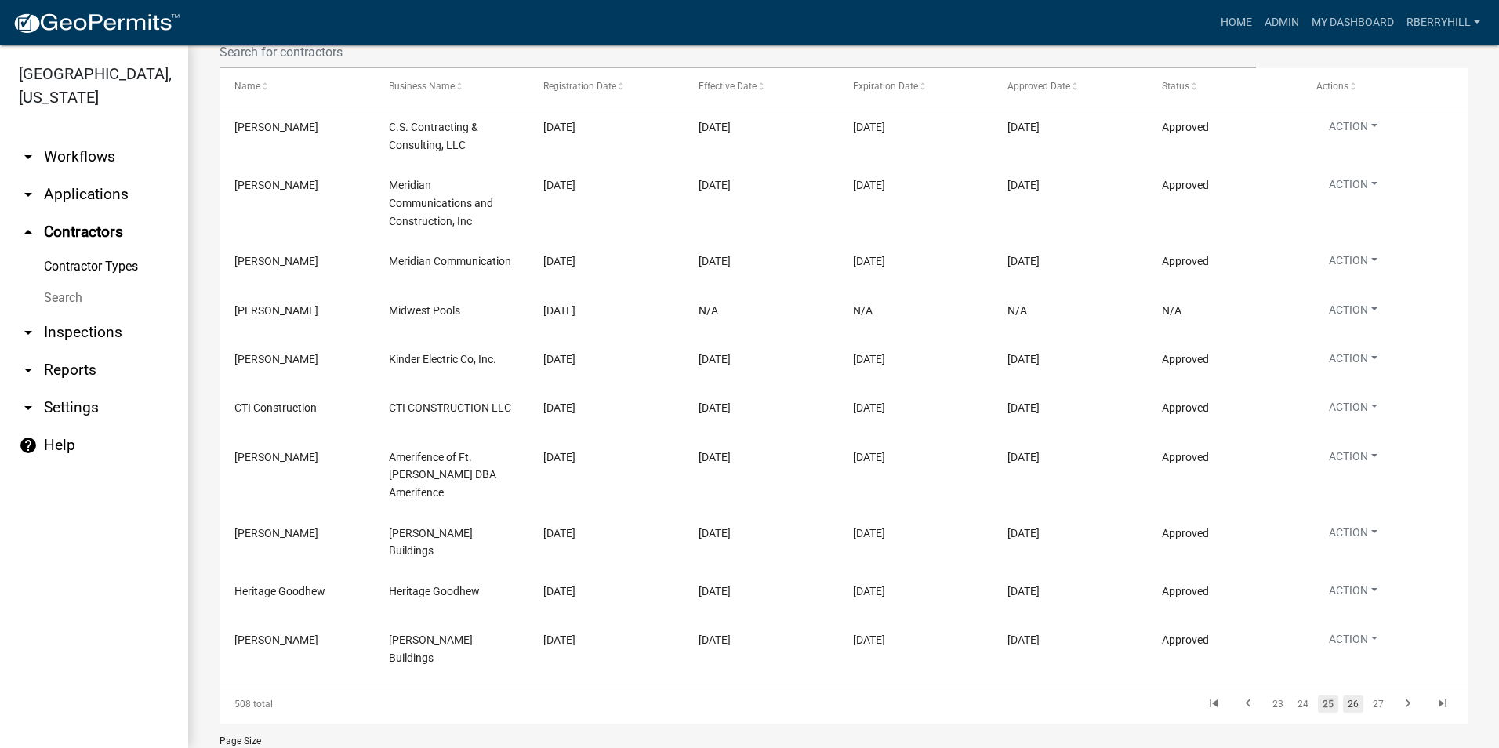
click at [1343, 695] on link "26" at bounding box center [1353, 703] width 20 height 17
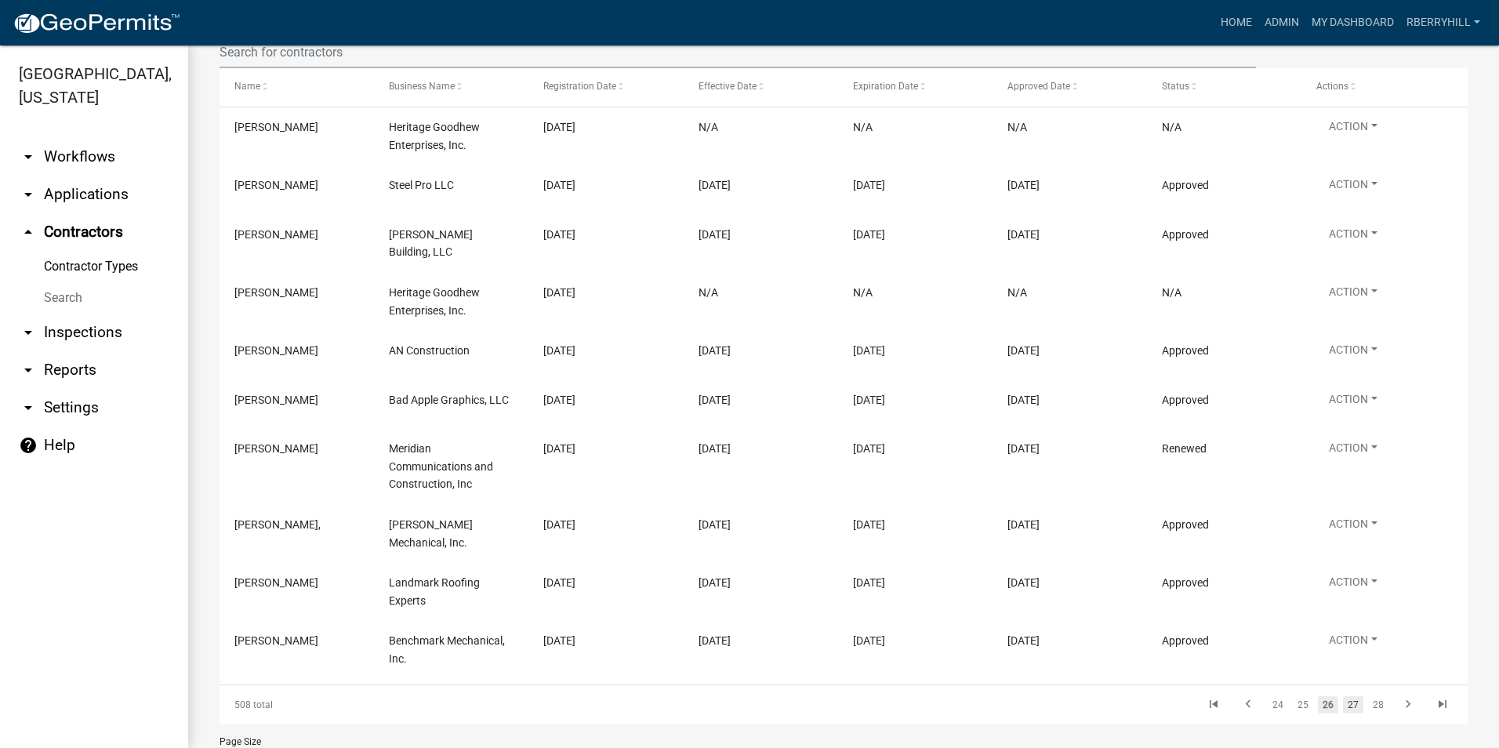
click at [1343, 696] on link "27" at bounding box center [1353, 704] width 20 height 17
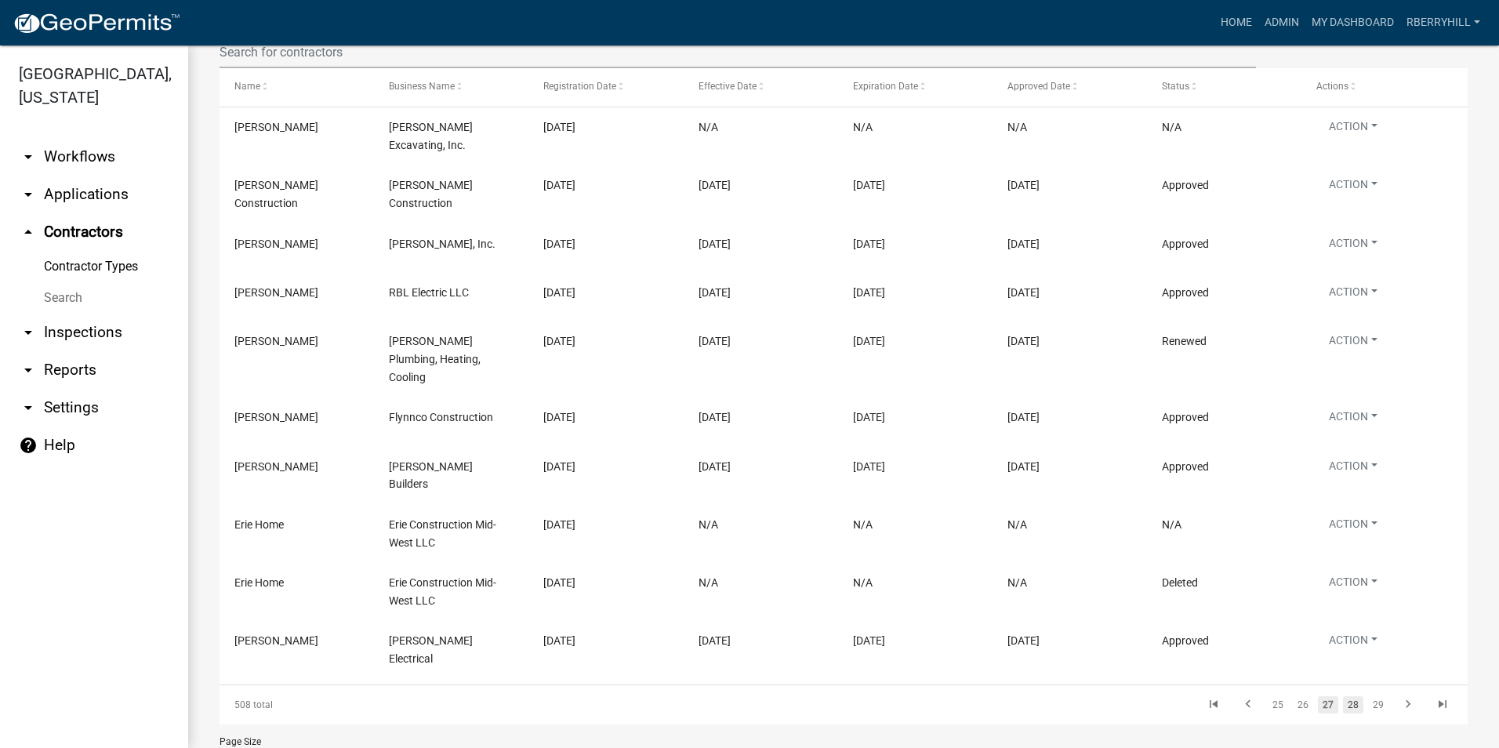
click at [1343, 696] on link "28" at bounding box center [1353, 704] width 20 height 17
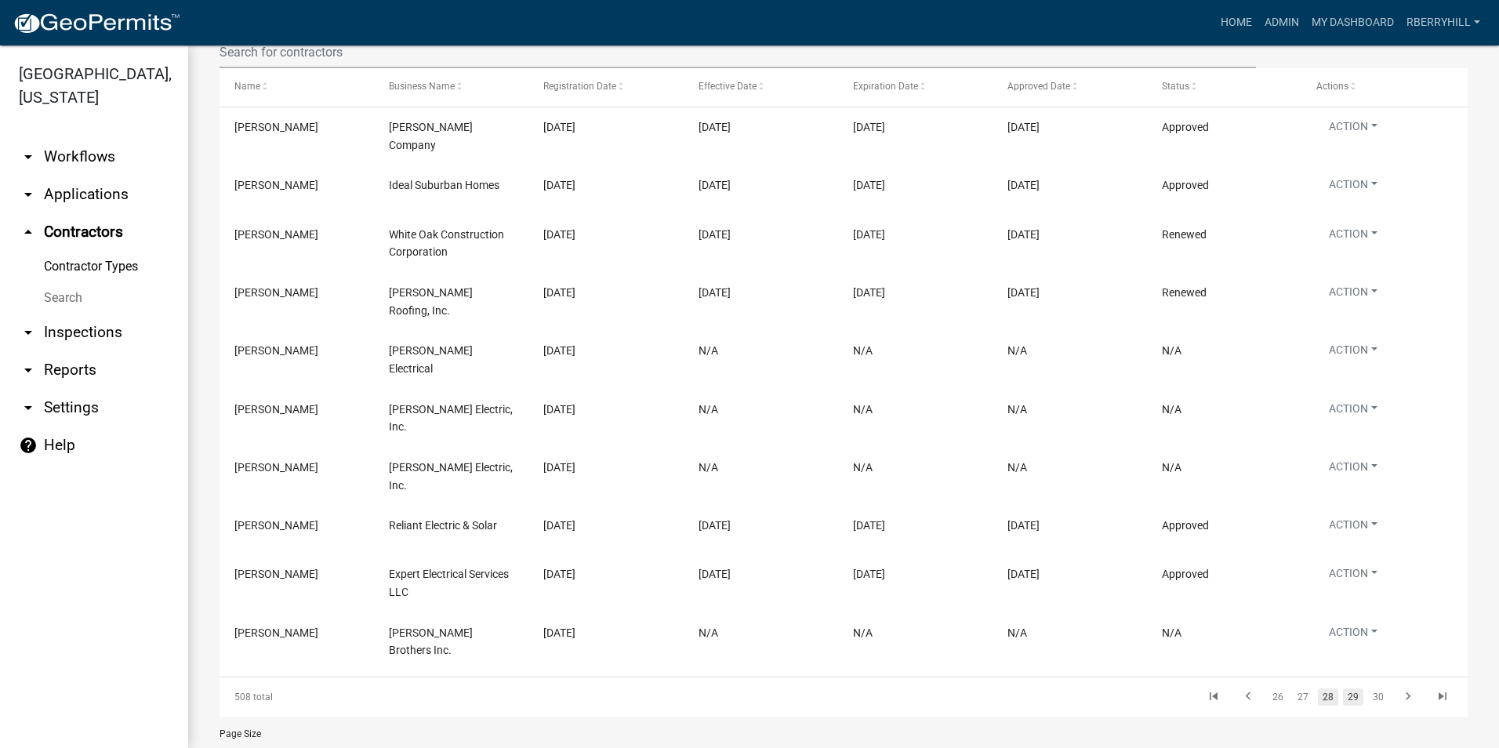
click at [1343, 688] on link "29" at bounding box center [1353, 696] width 20 height 17
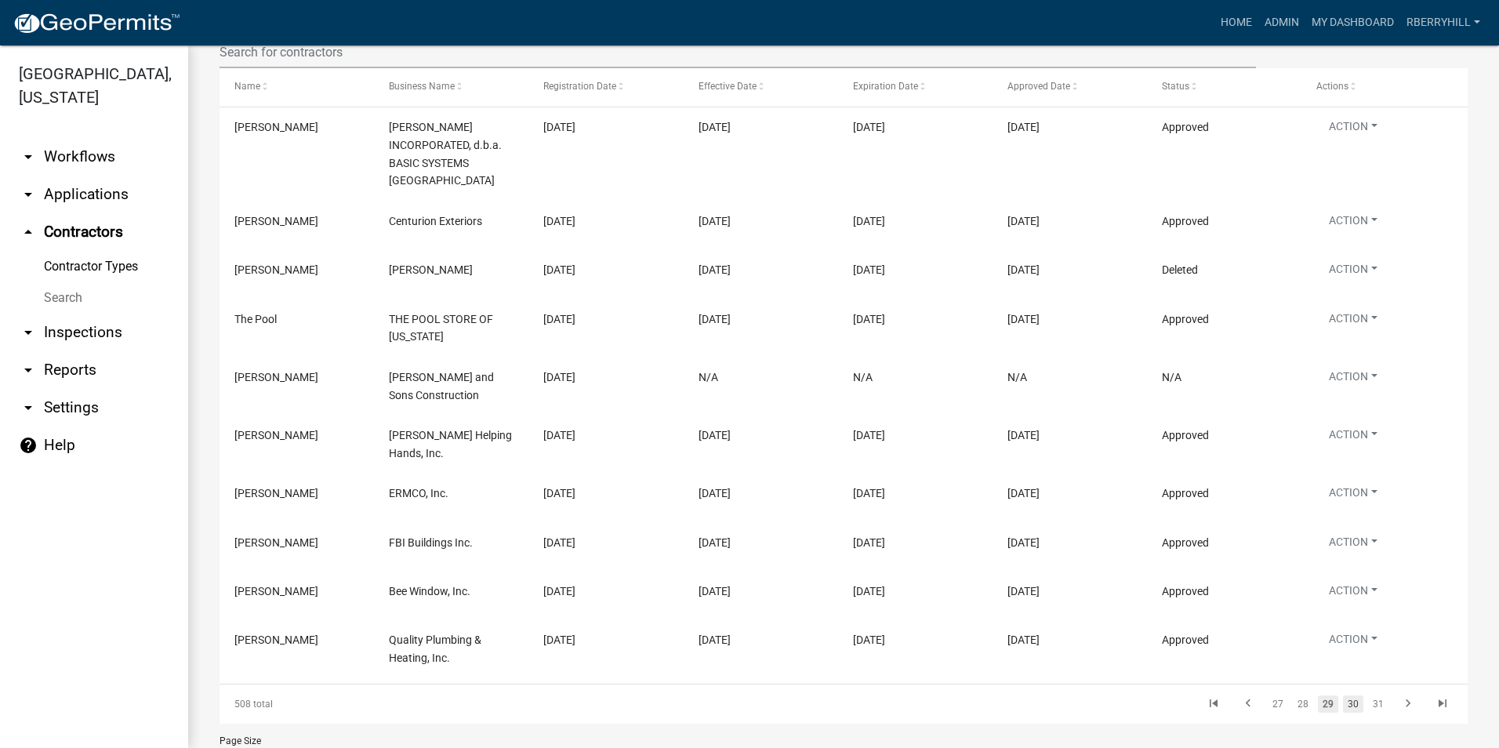
click at [1343, 695] on link "30" at bounding box center [1353, 703] width 20 height 17
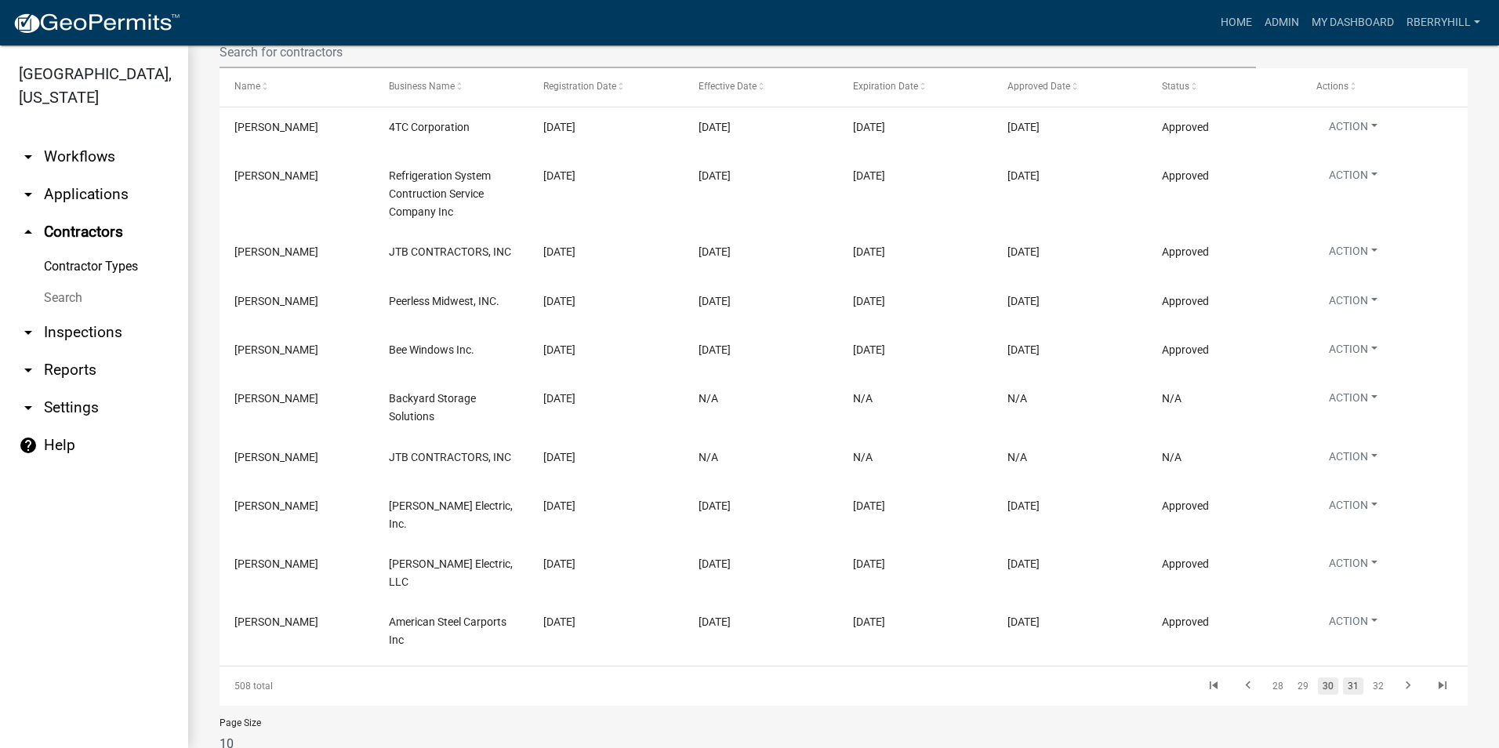
click at [1345, 677] on link "31" at bounding box center [1353, 685] width 20 height 17
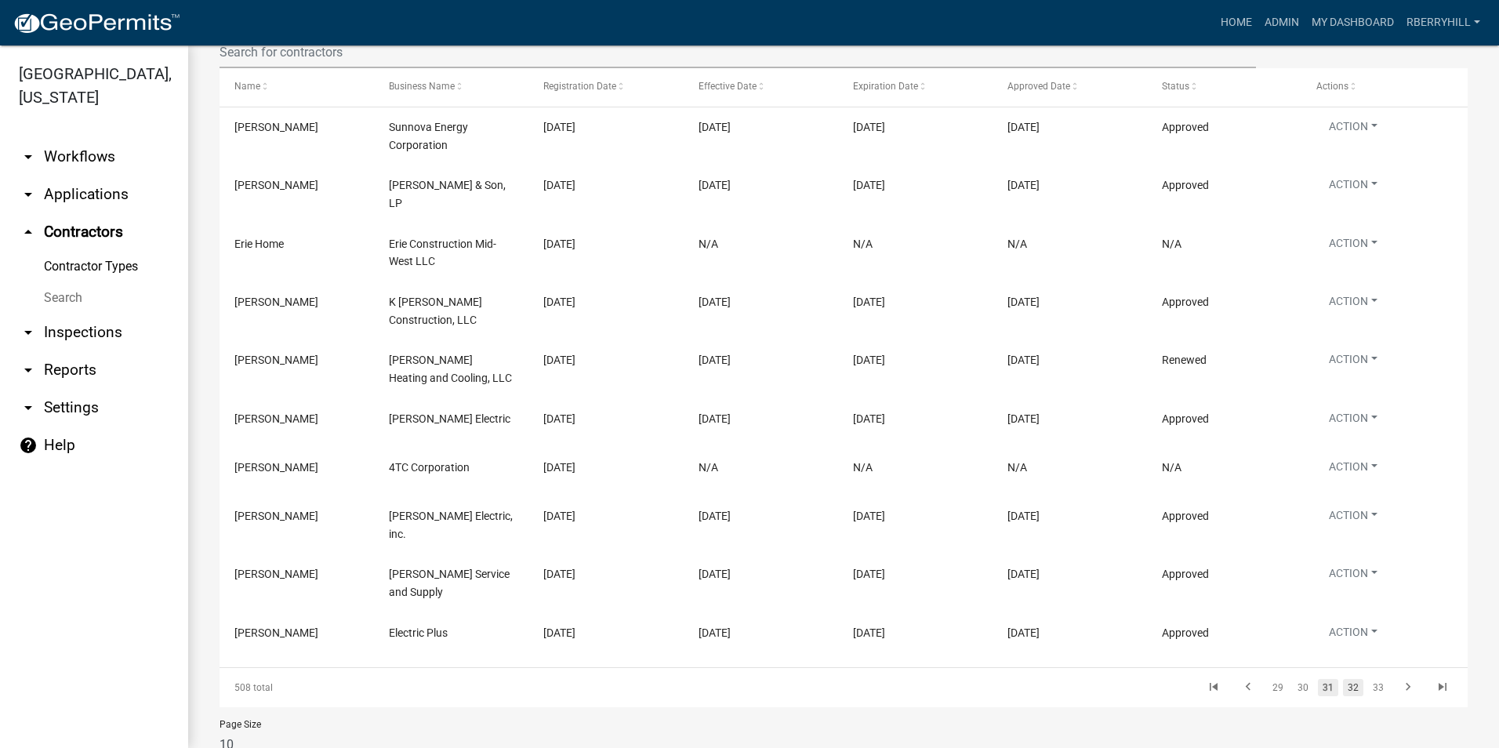
click at [1344, 679] on link "32" at bounding box center [1353, 687] width 20 height 17
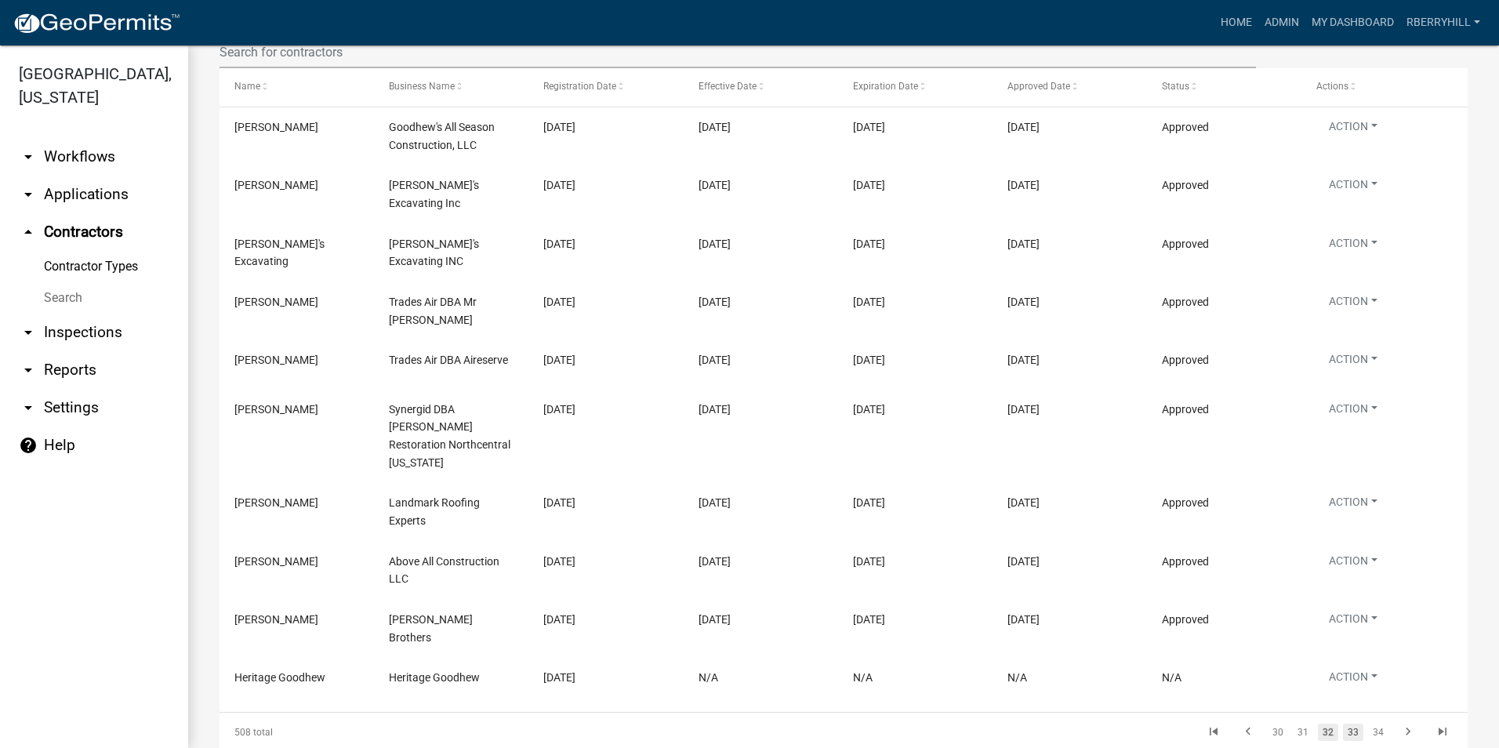
click at [1343, 724] on link "33" at bounding box center [1353, 732] width 20 height 17
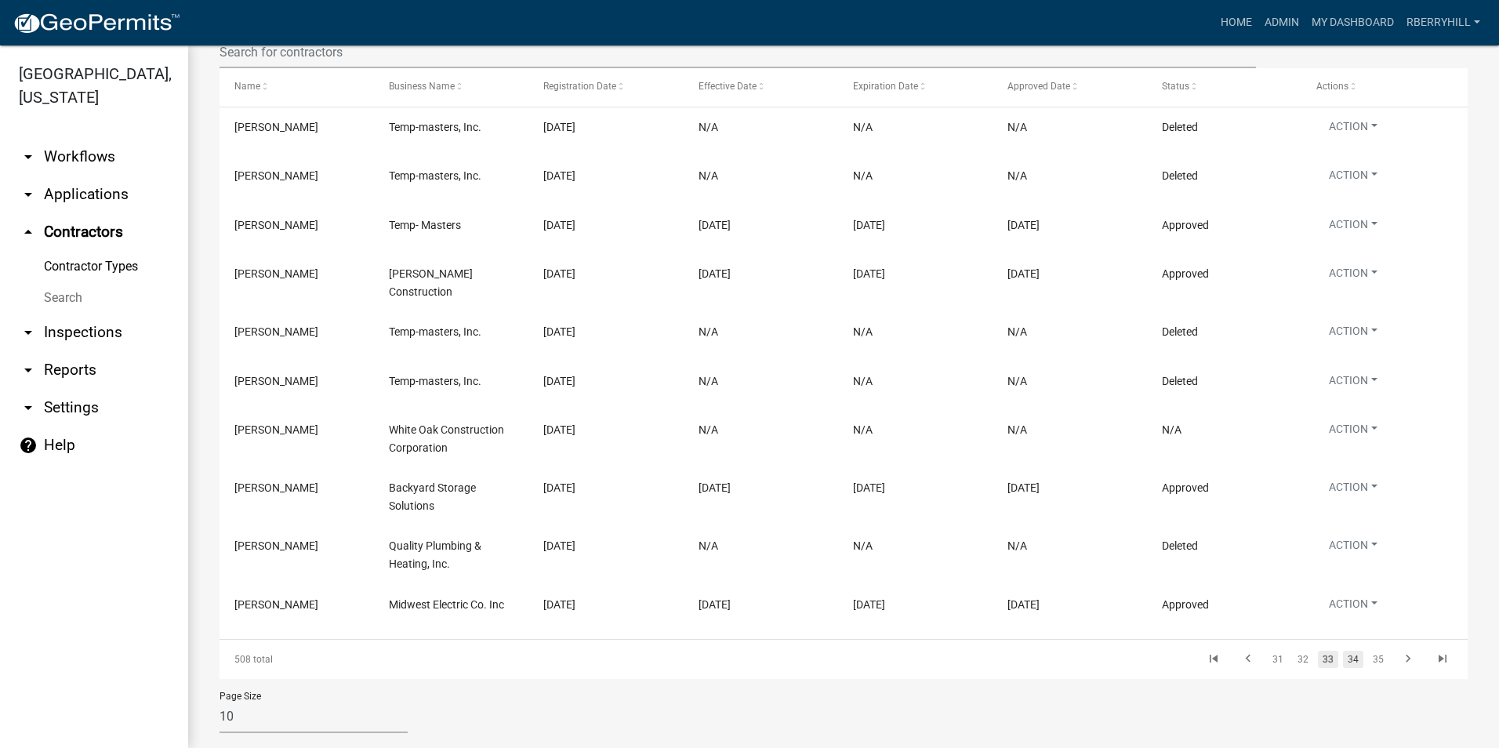
click at [1343, 651] on link "34" at bounding box center [1353, 659] width 20 height 17
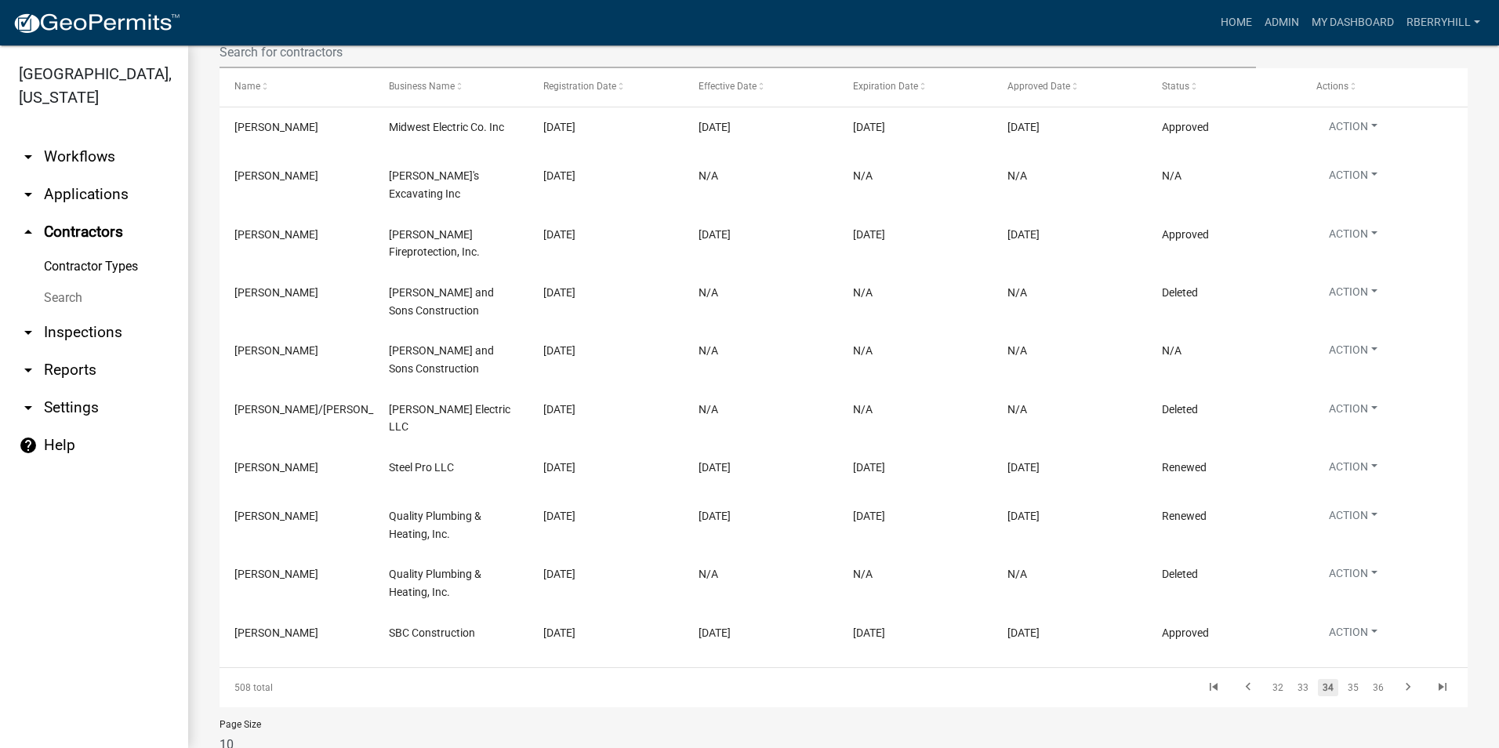
click at [93, 314] on link "arrow_drop_down Inspections" at bounding box center [94, 333] width 188 height 38
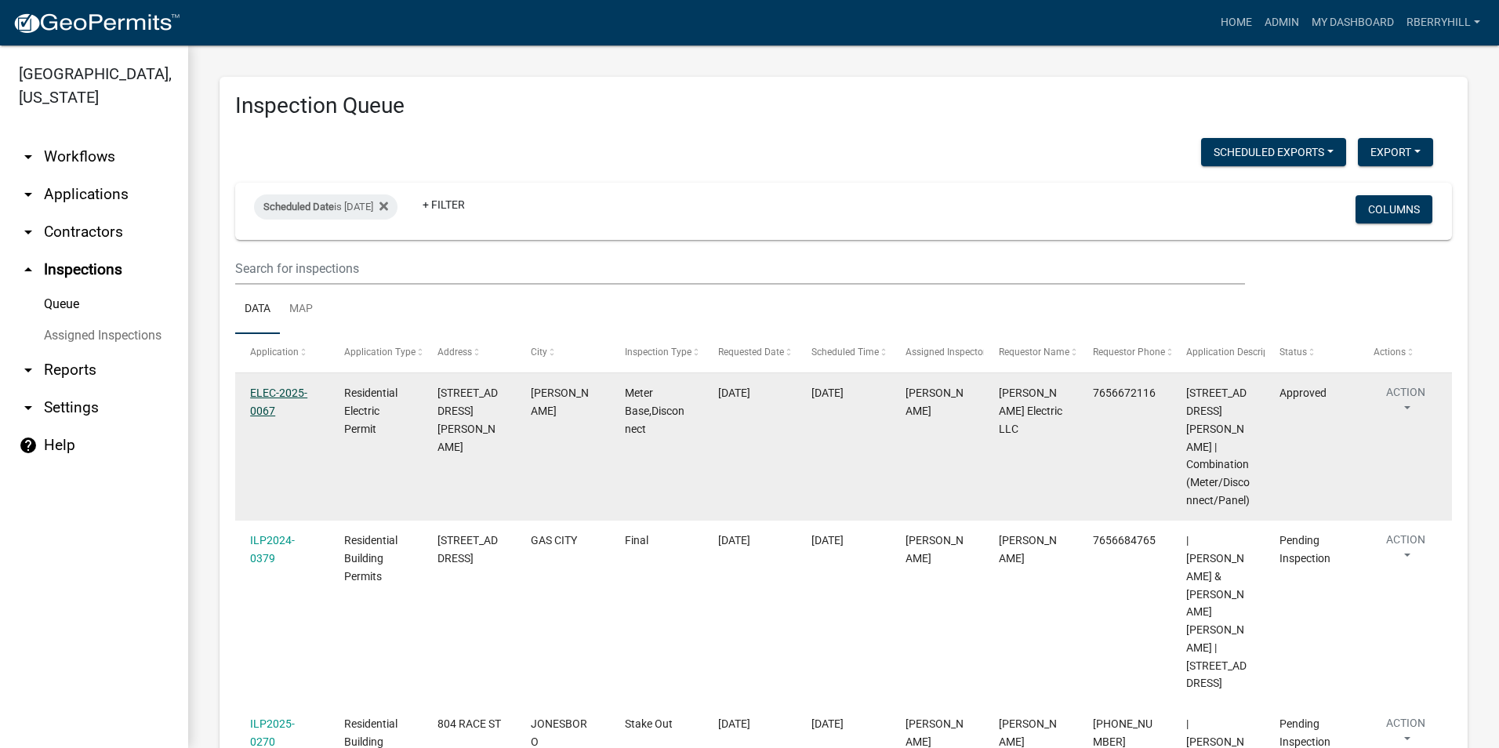
click at [285, 394] on link "ELEC-2025-0067" at bounding box center [278, 401] width 57 height 31
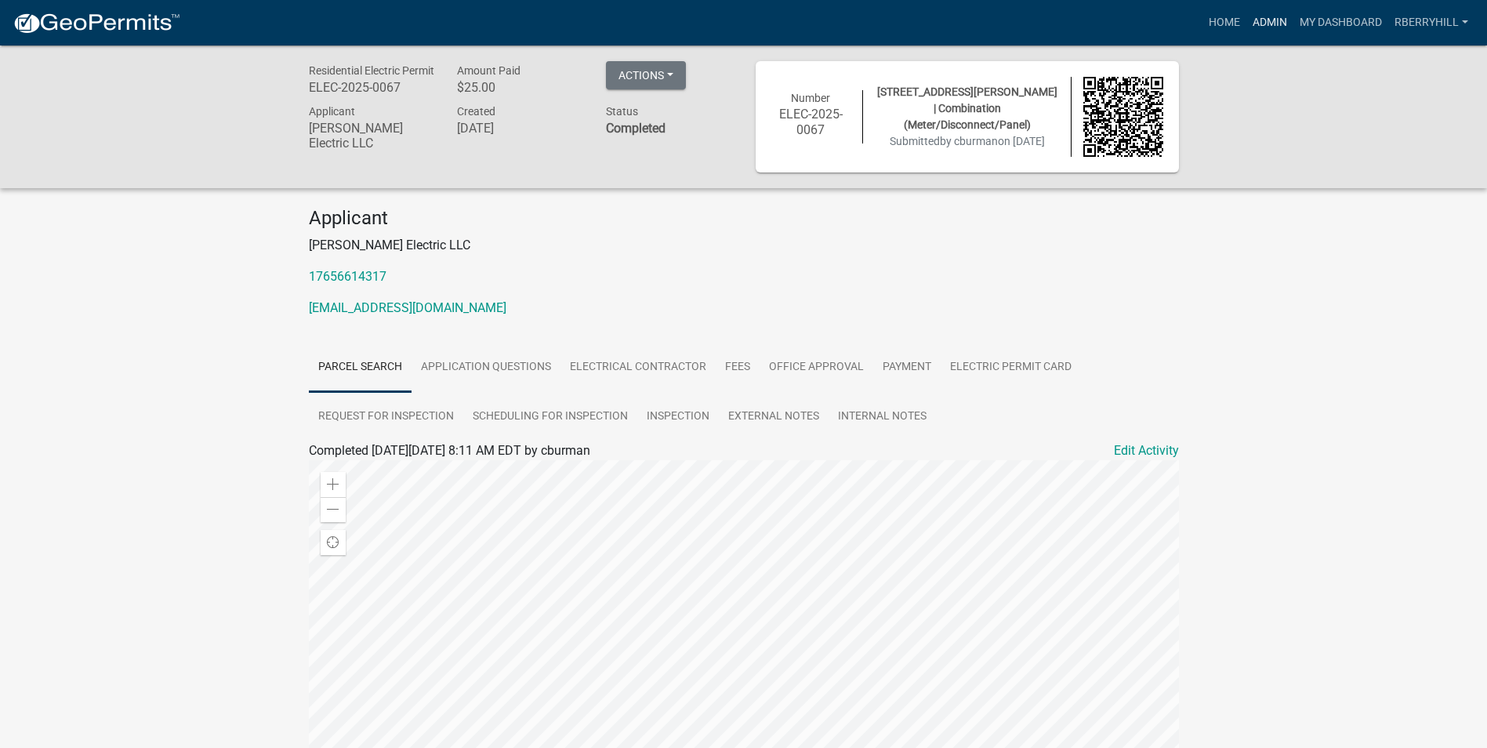
drag, startPoint x: 1257, startPoint y: 16, endPoint x: 1249, endPoint y: 37, distance: 22.1
click at [1257, 17] on link "Admin" at bounding box center [1269, 23] width 47 height 30
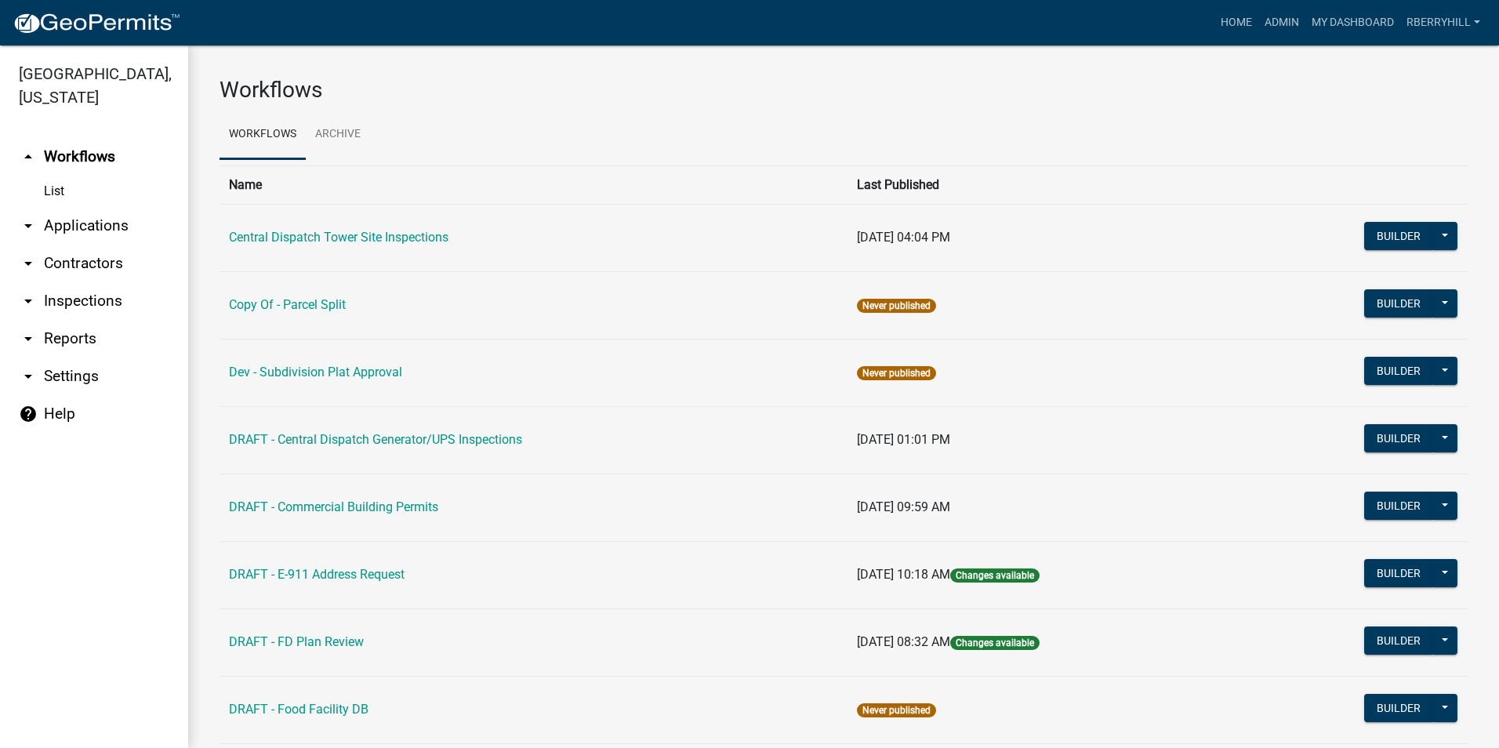
click at [87, 282] on link "arrow_drop_down Inspections" at bounding box center [94, 301] width 188 height 38
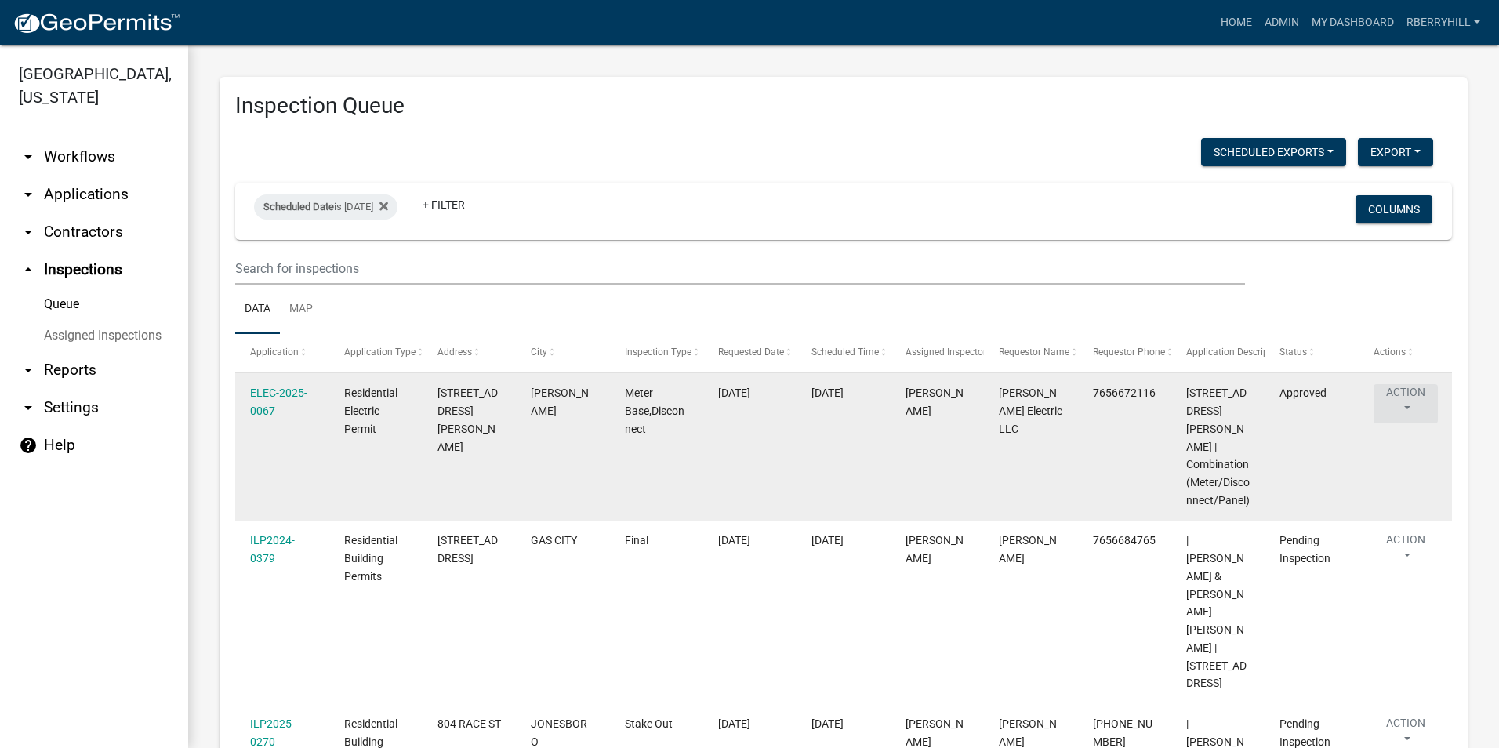
click at [1400, 397] on button "Action" at bounding box center [1405, 403] width 64 height 39
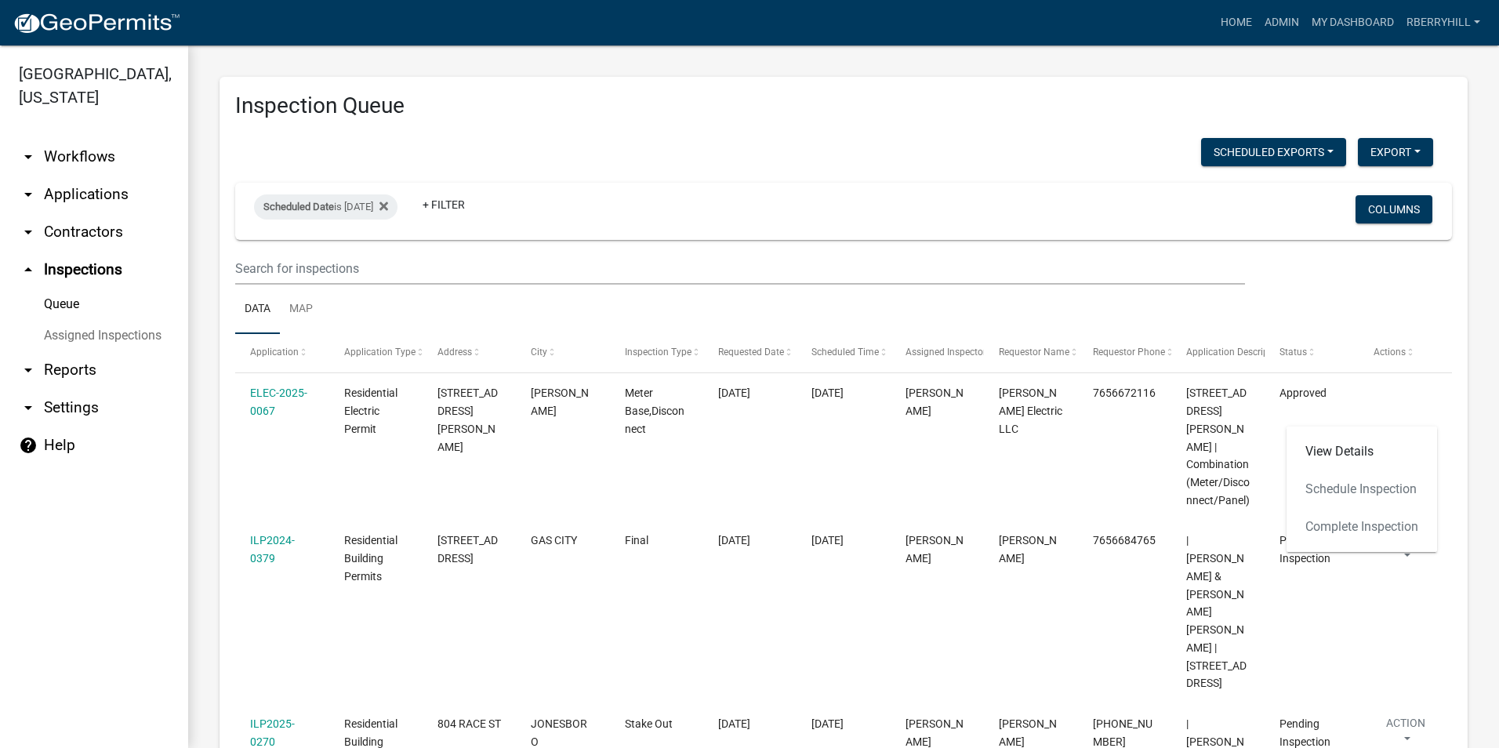
click at [1359, 527] on div "View Details Schedule Inspection Complete Inspection" at bounding box center [1361, 488] width 151 height 125
click at [1343, 453] on link "View Details" at bounding box center [1361, 452] width 151 height 38
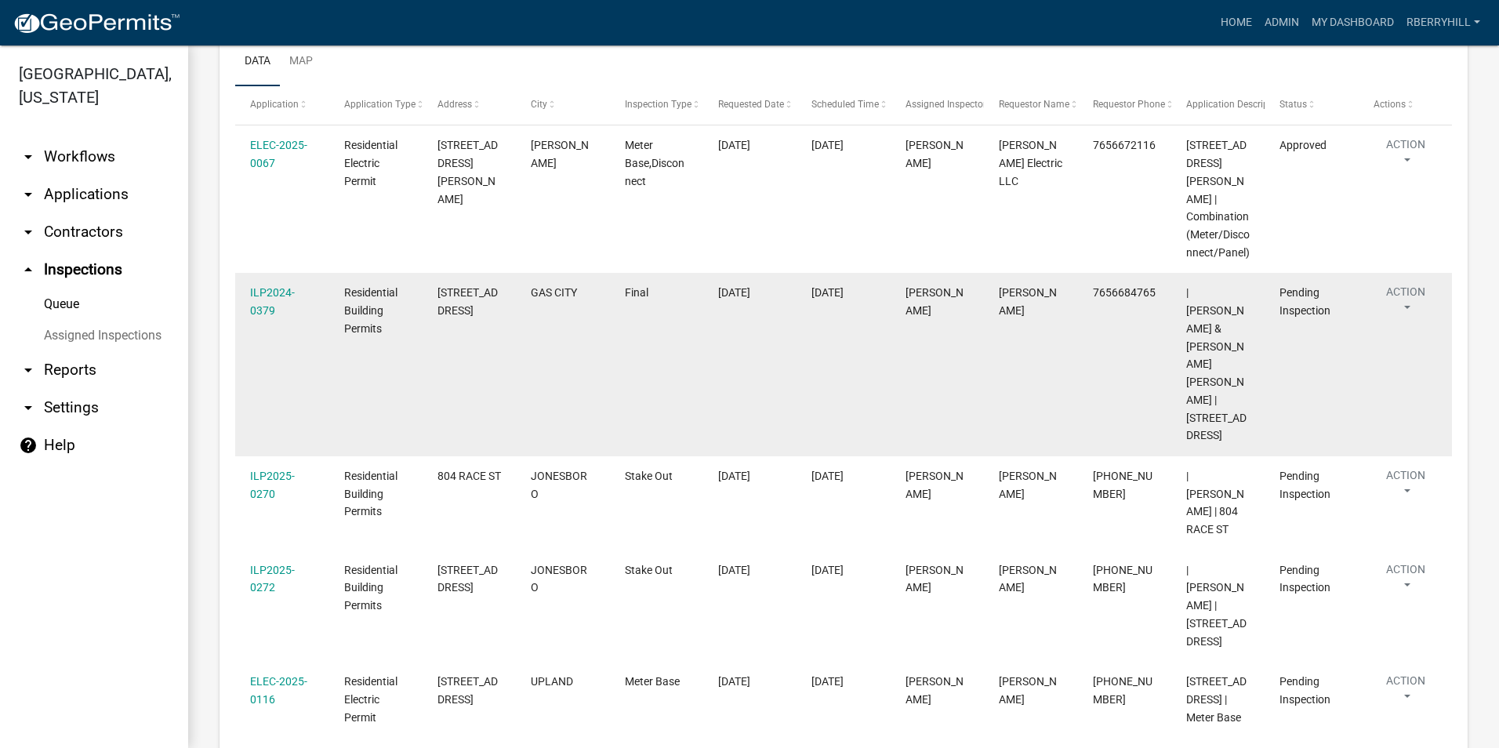
scroll to position [157, 0]
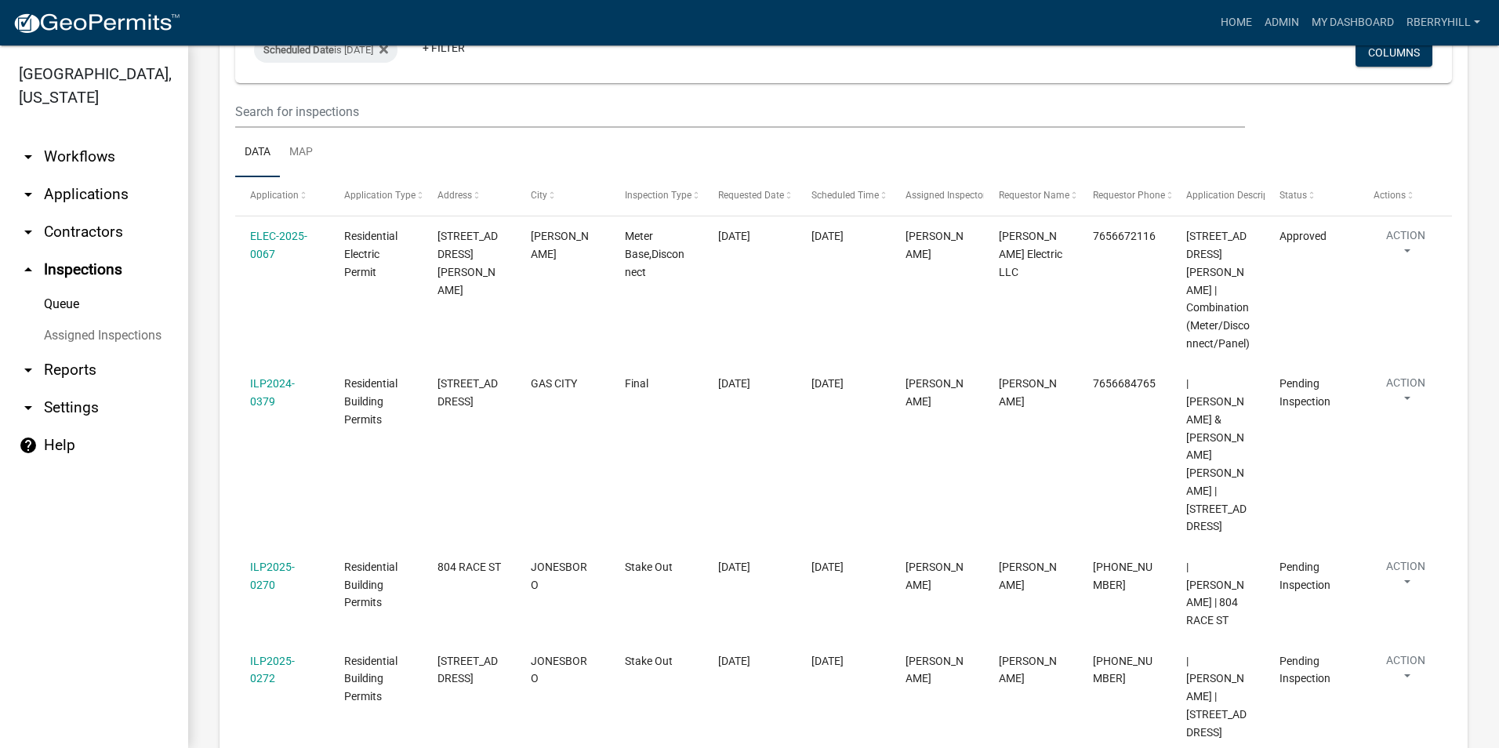
drag, startPoint x: 274, startPoint y: 234, endPoint x: 527, endPoint y: 158, distance: 264.6
click at [527, 158] on ul "Data Map" at bounding box center [843, 152] width 1217 height 49
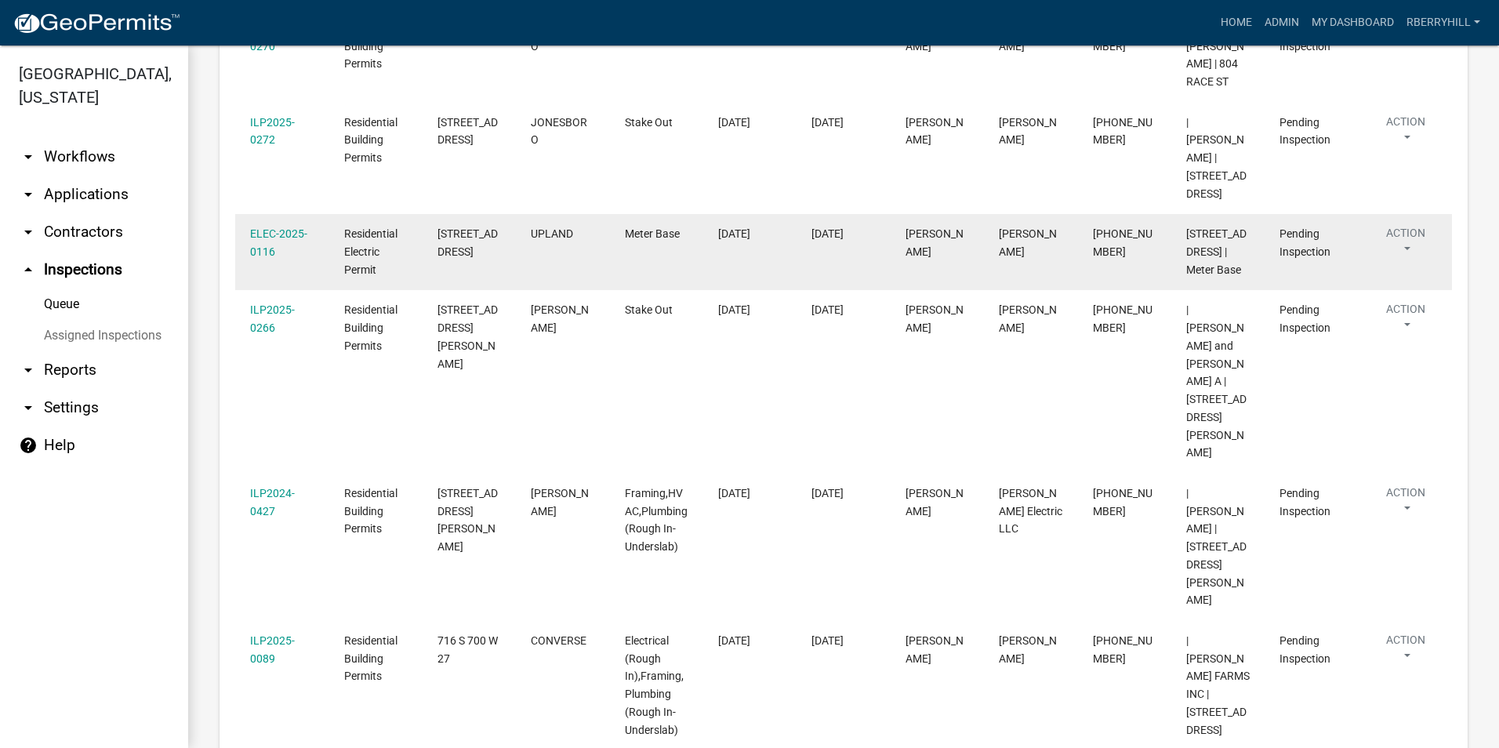
scroll to position [703, 0]
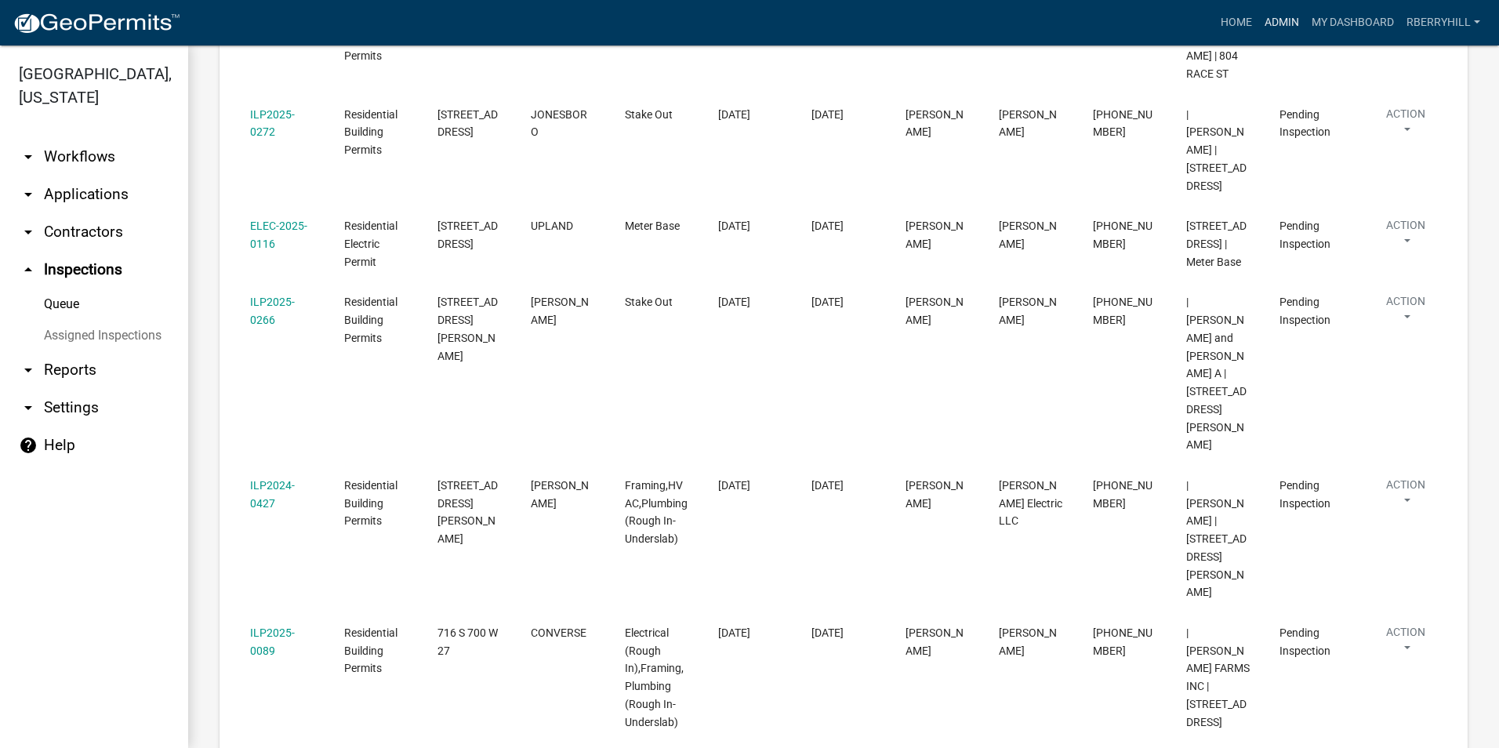
click at [1278, 24] on link "Admin" at bounding box center [1281, 23] width 47 height 30
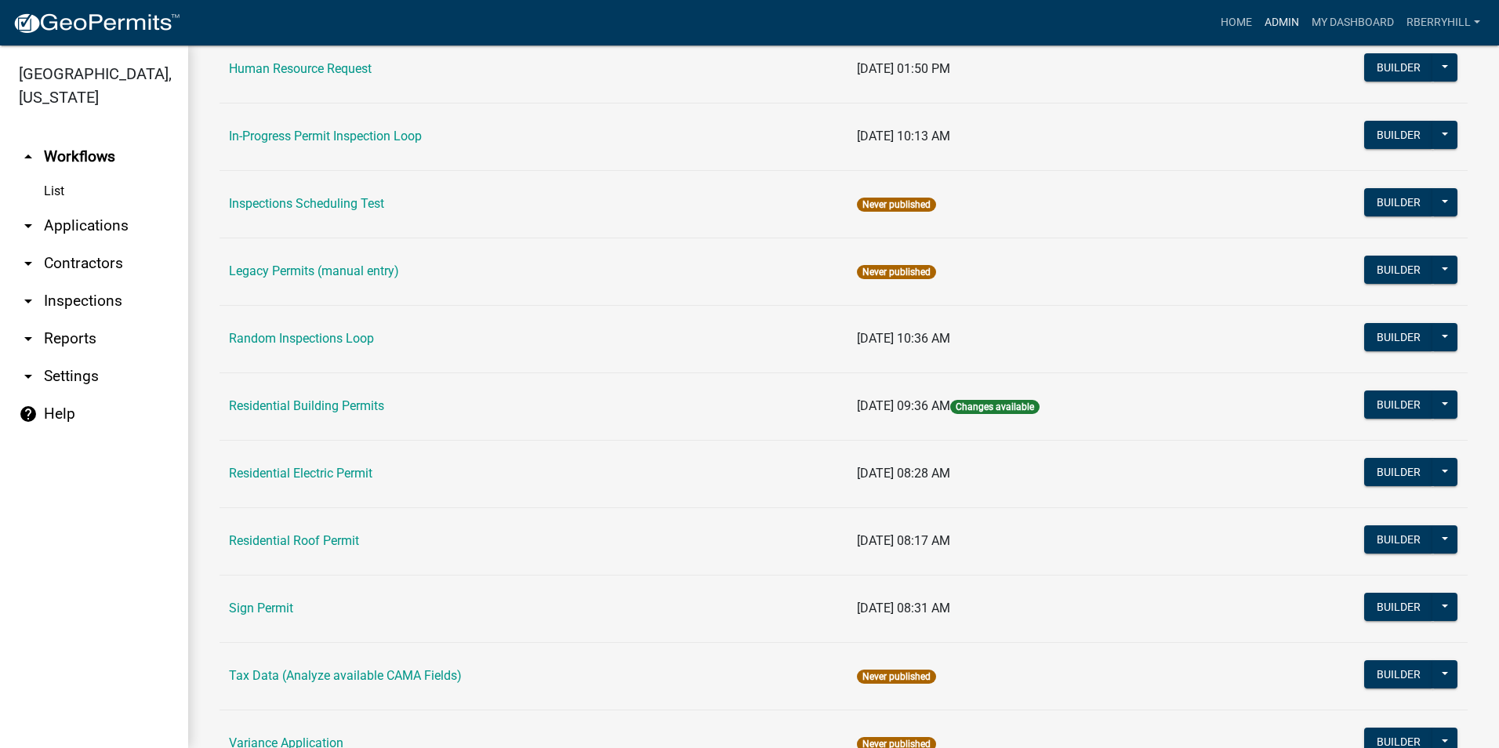
scroll to position [1254, 0]
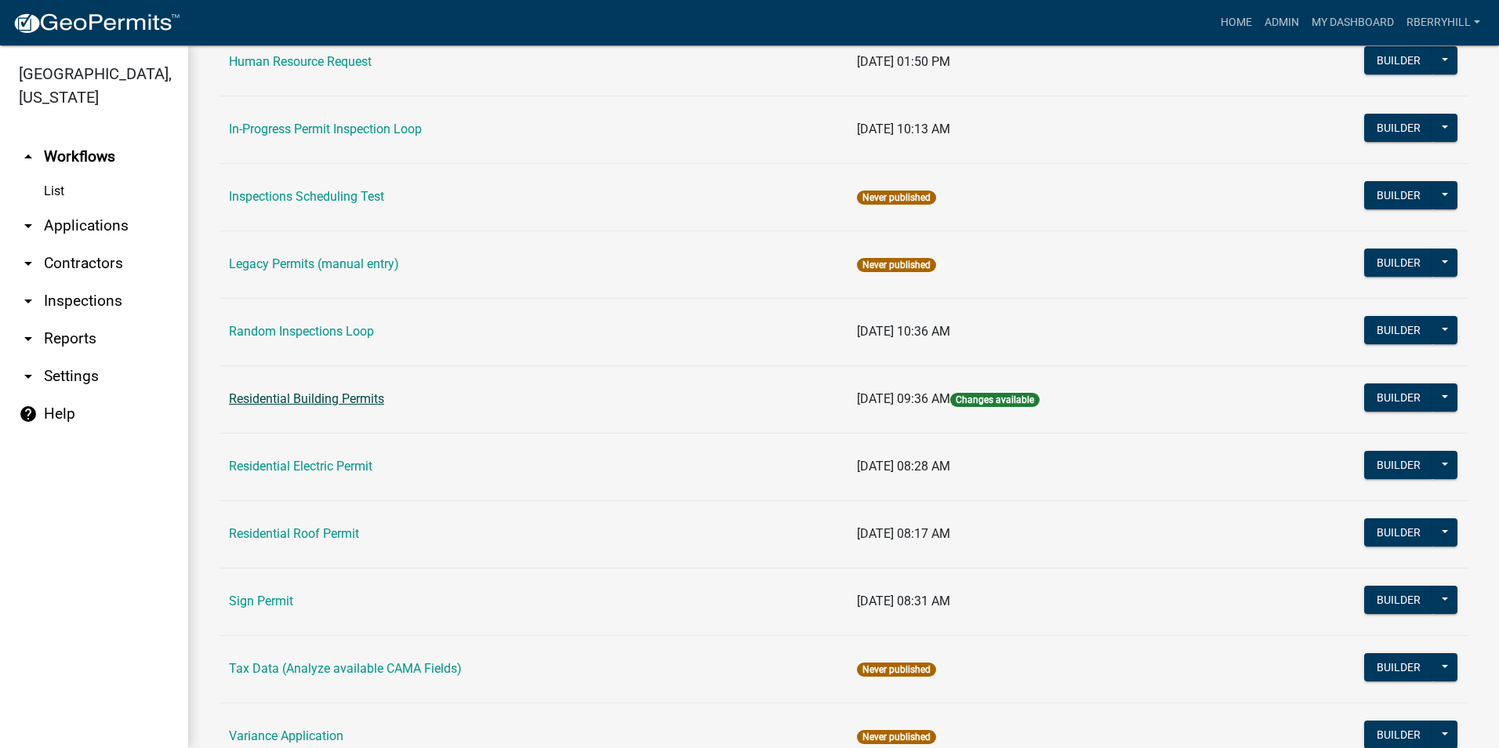
click at [325, 398] on link "Residential Building Permits" at bounding box center [306, 398] width 155 height 15
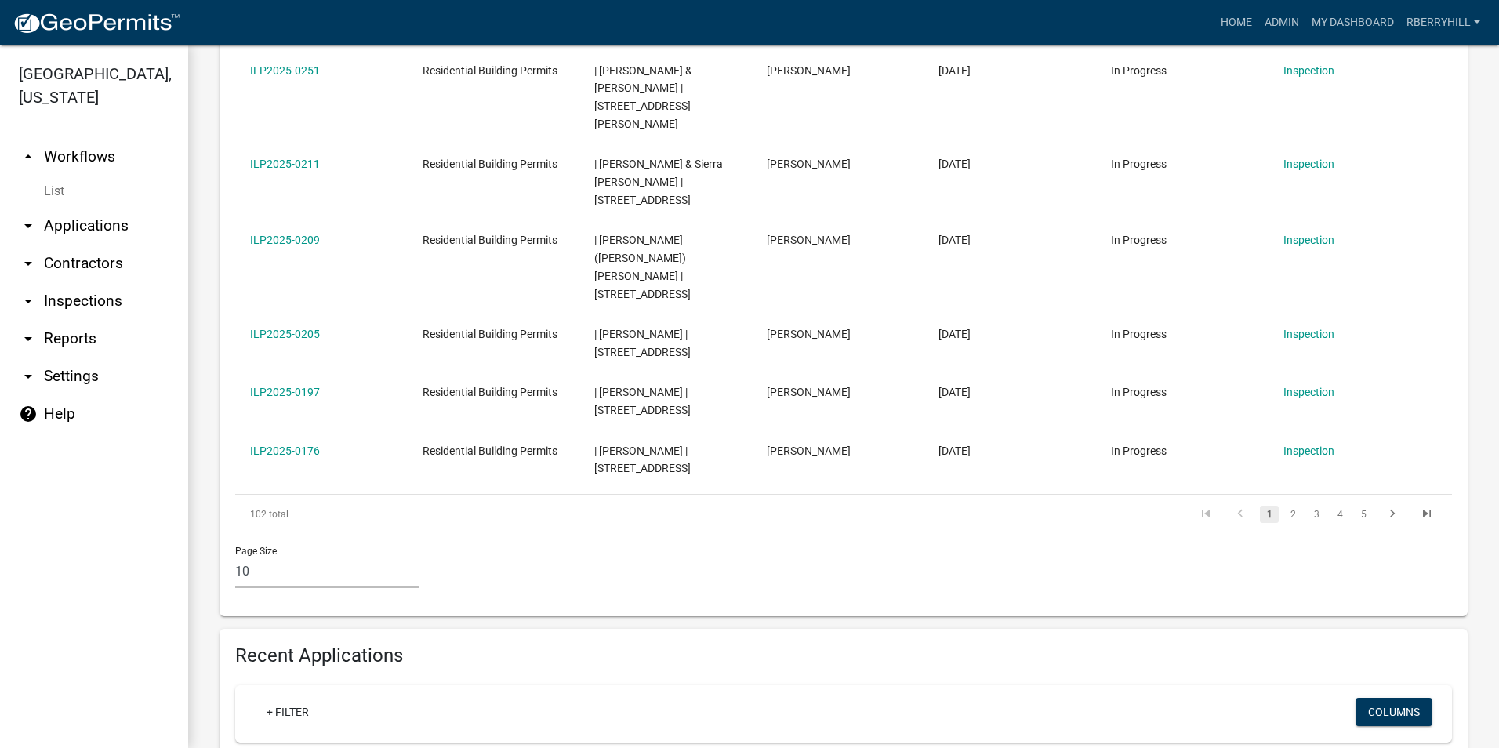
scroll to position [784, 0]
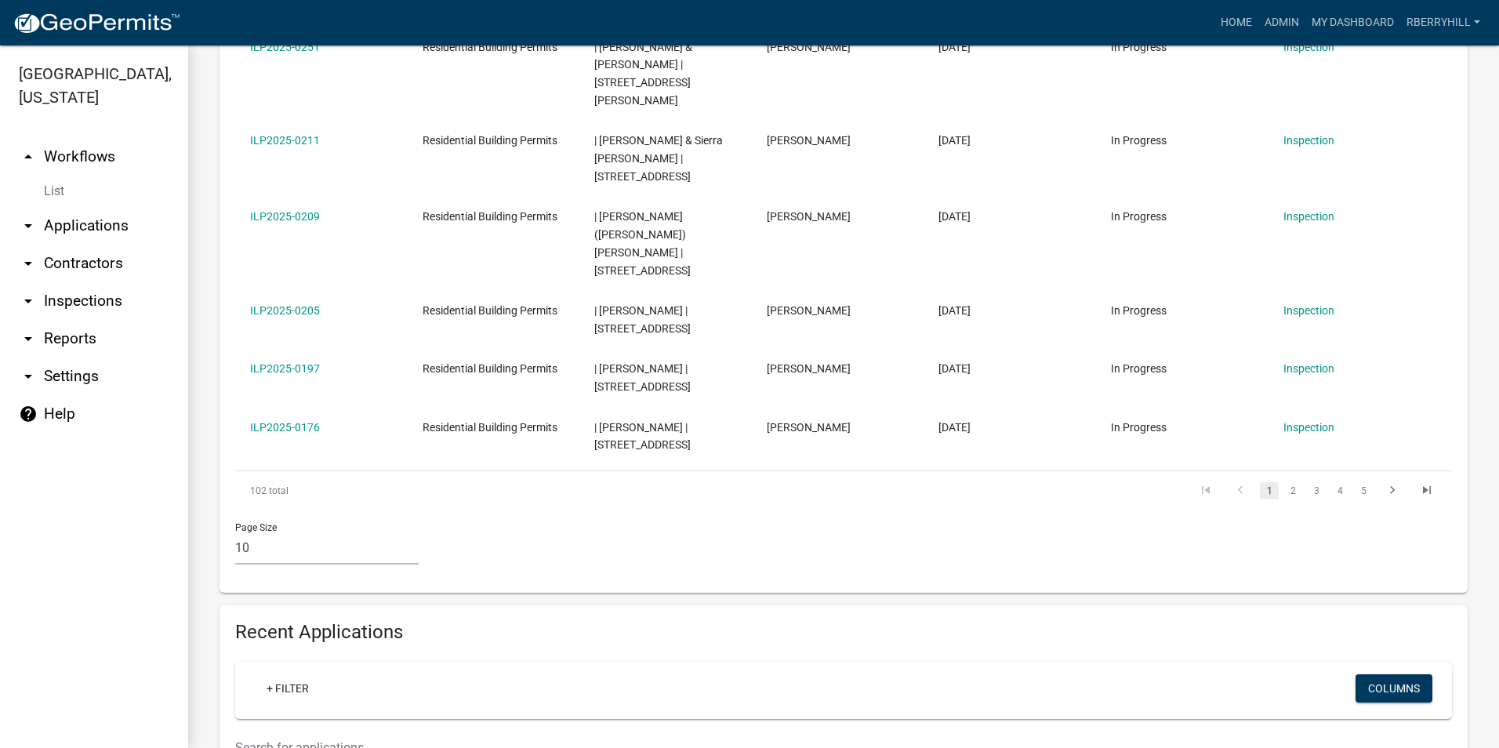
click at [245, 731] on input "text" at bounding box center [740, 747] width 1010 height 32
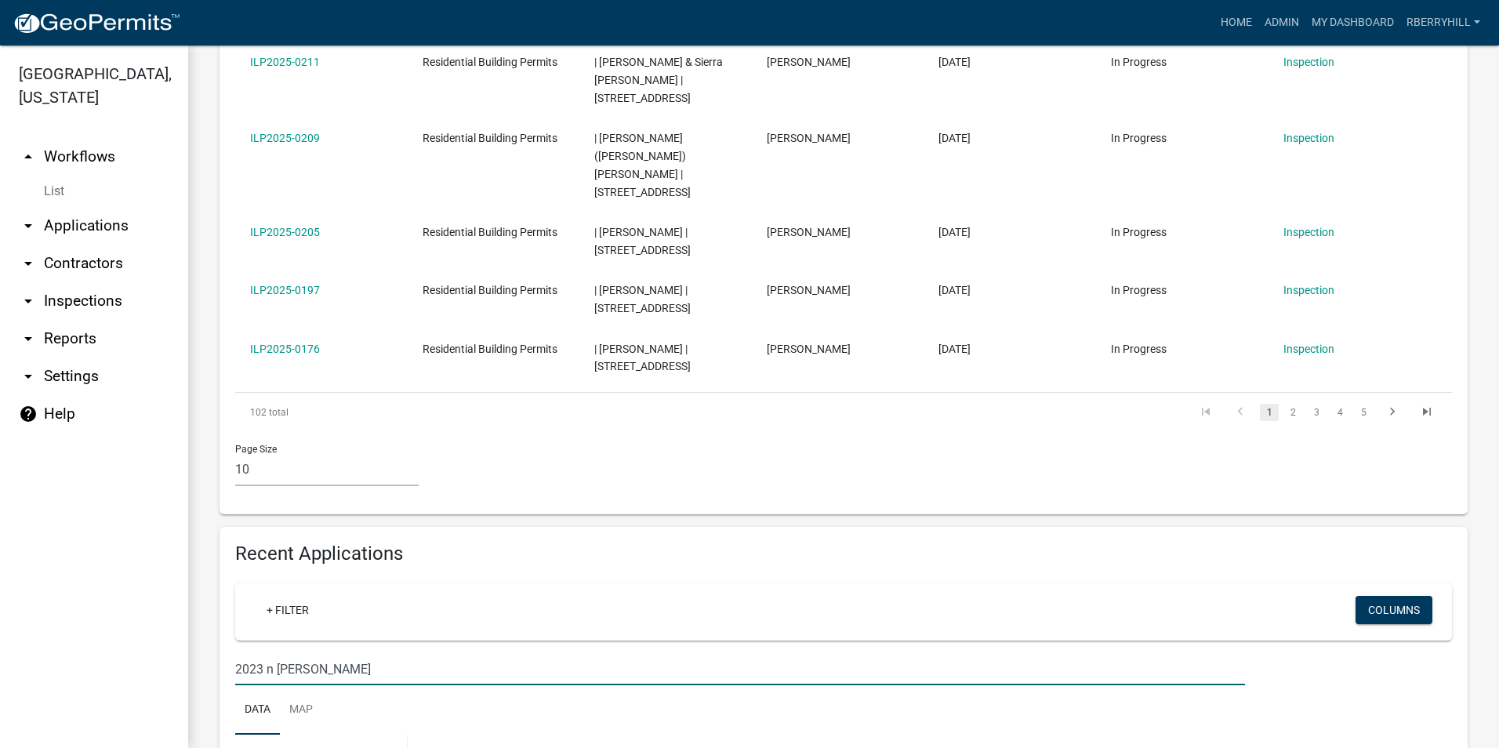
scroll to position [890, 0]
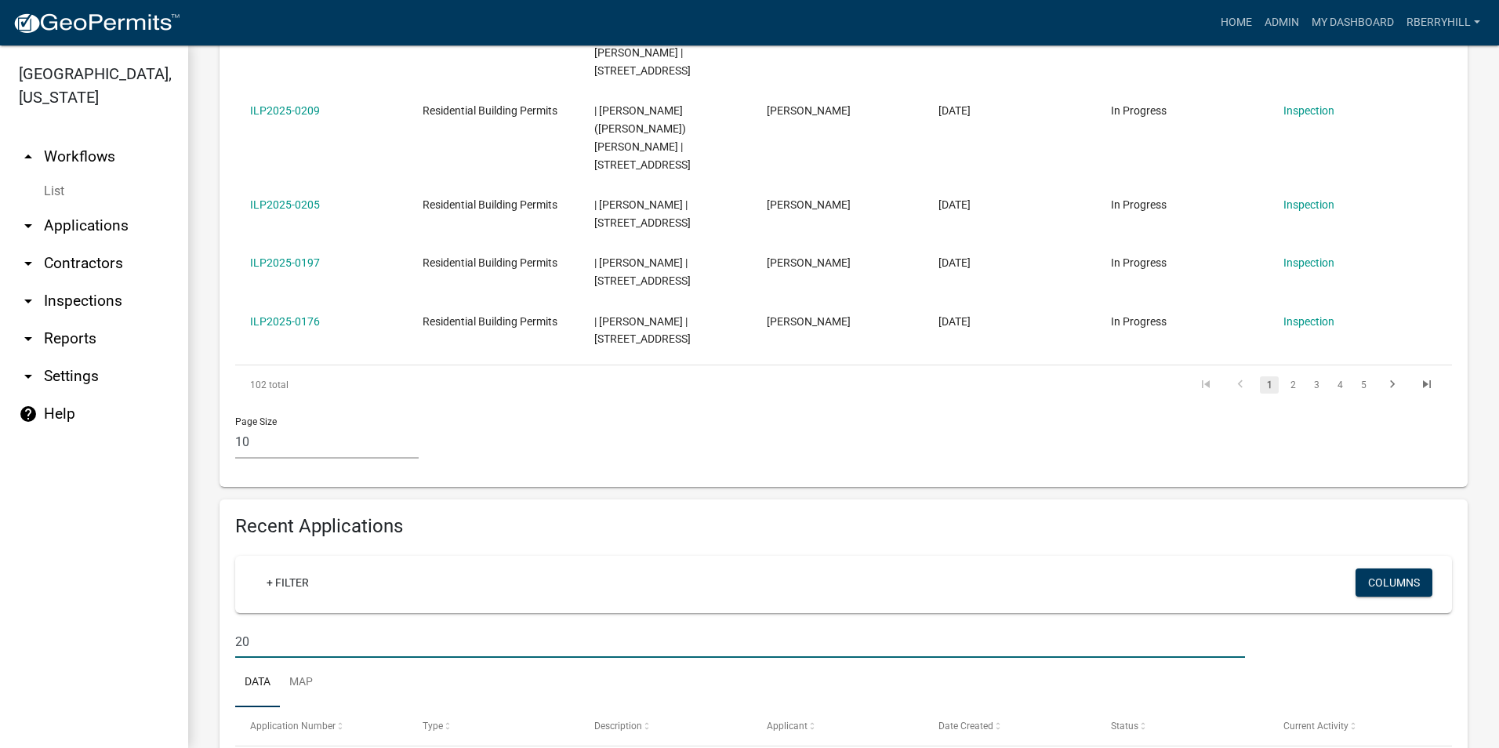
type input "2"
type input "Johnson"
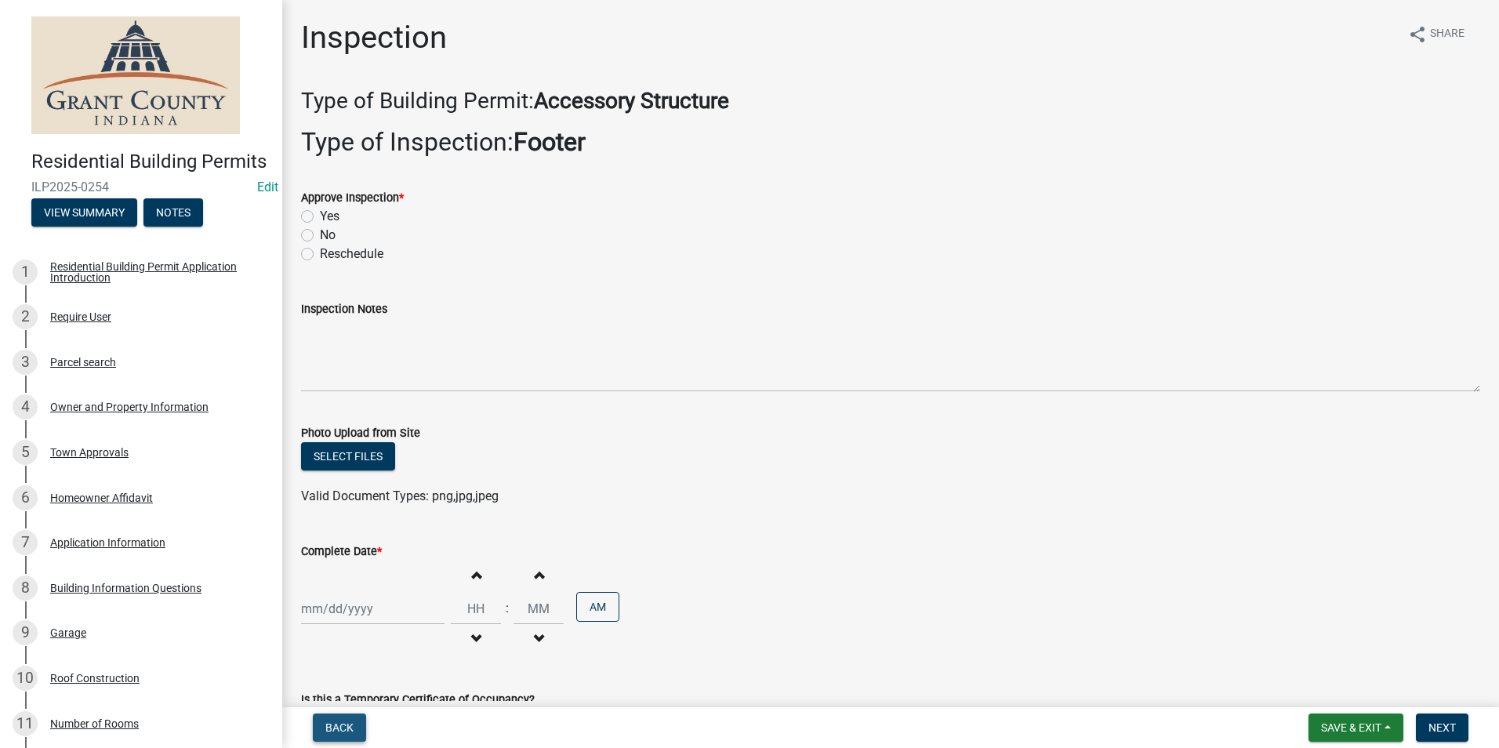
click at [332, 729] on span "Back" at bounding box center [339, 727] width 28 height 13
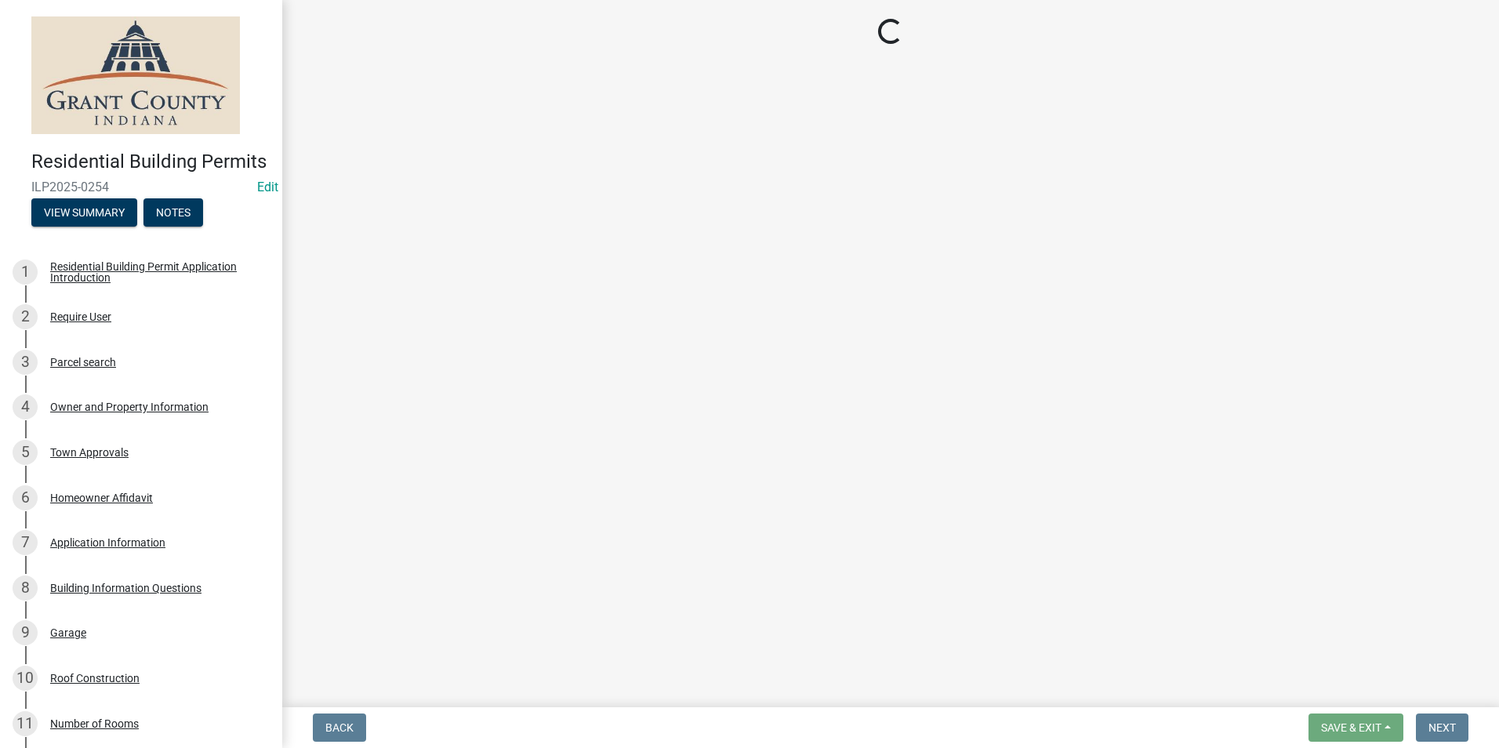
select select "d7f9a44a-d2ea-4d3c-83b3-1aa71c950bd5"
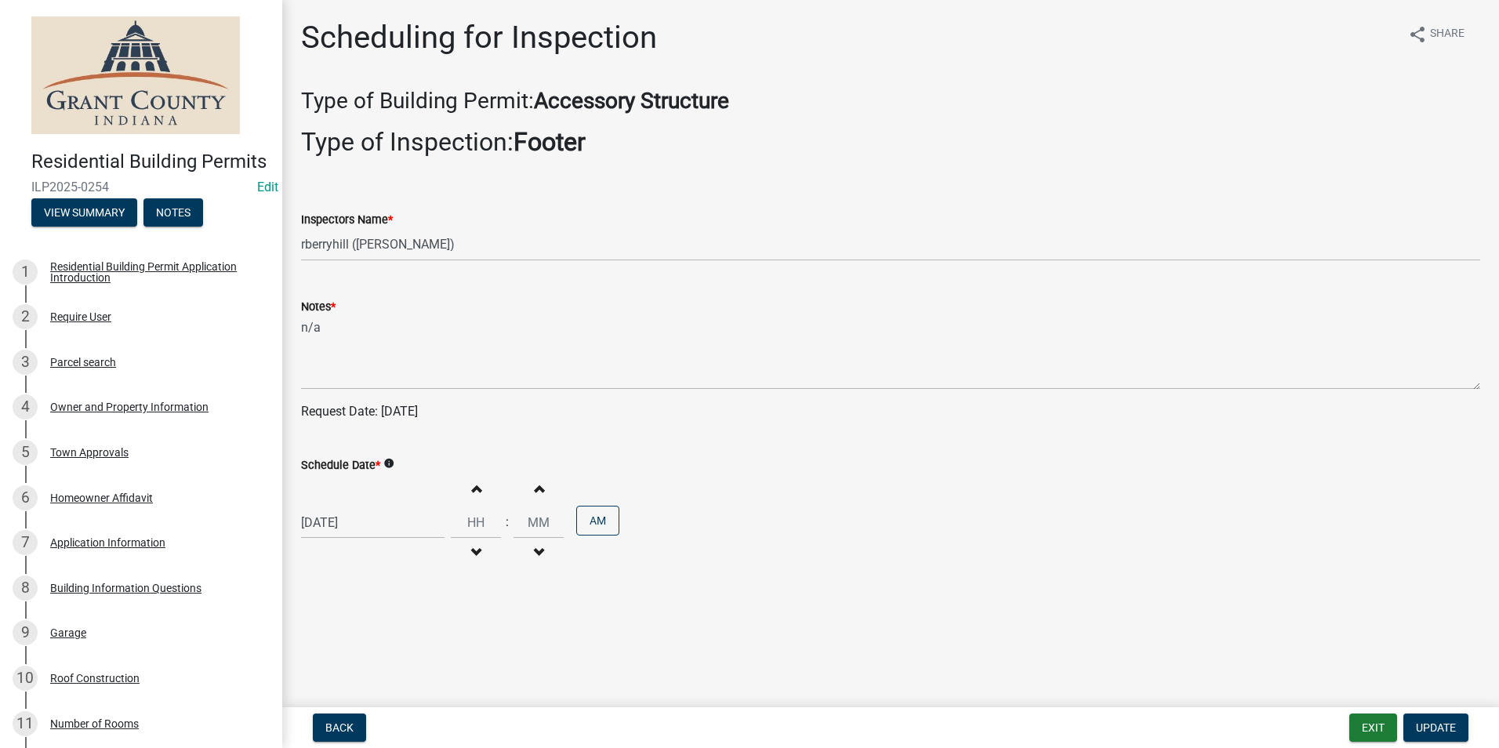
click at [359, 523] on div "[DATE]" at bounding box center [372, 522] width 143 height 32
select select "9"
select select "2025"
click at [366, 438] on div "24" at bounding box center [366, 438] width 25 height 25
type input "[DATE]"
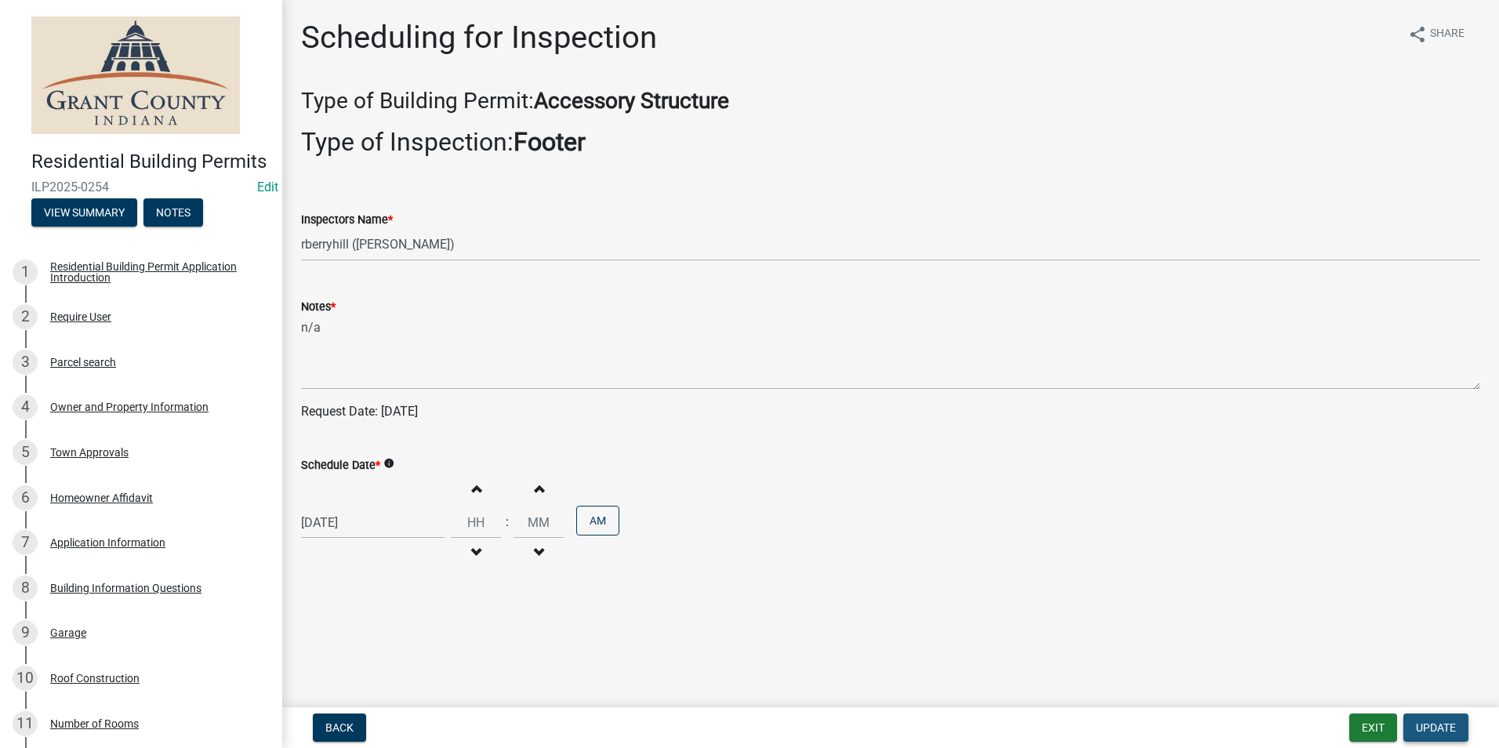
click at [1443, 725] on span "Update" at bounding box center [1436, 727] width 40 height 13
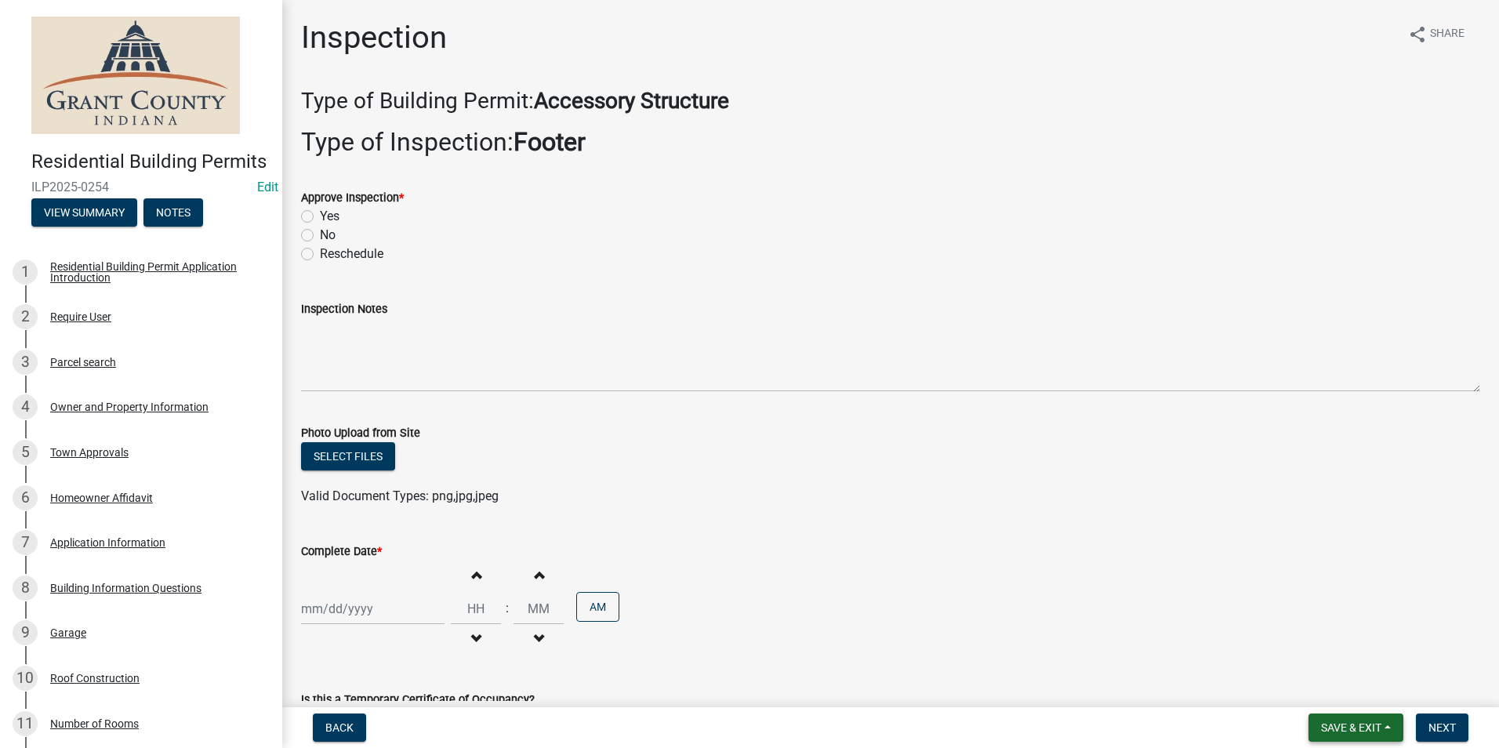
click at [1352, 726] on span "Save & Exit" at bounding box center [1351, 727] width 60 height 13
click at [1352, 683] on button "Save & Exit" at bounding box center [1340, 687] width 125 height 38
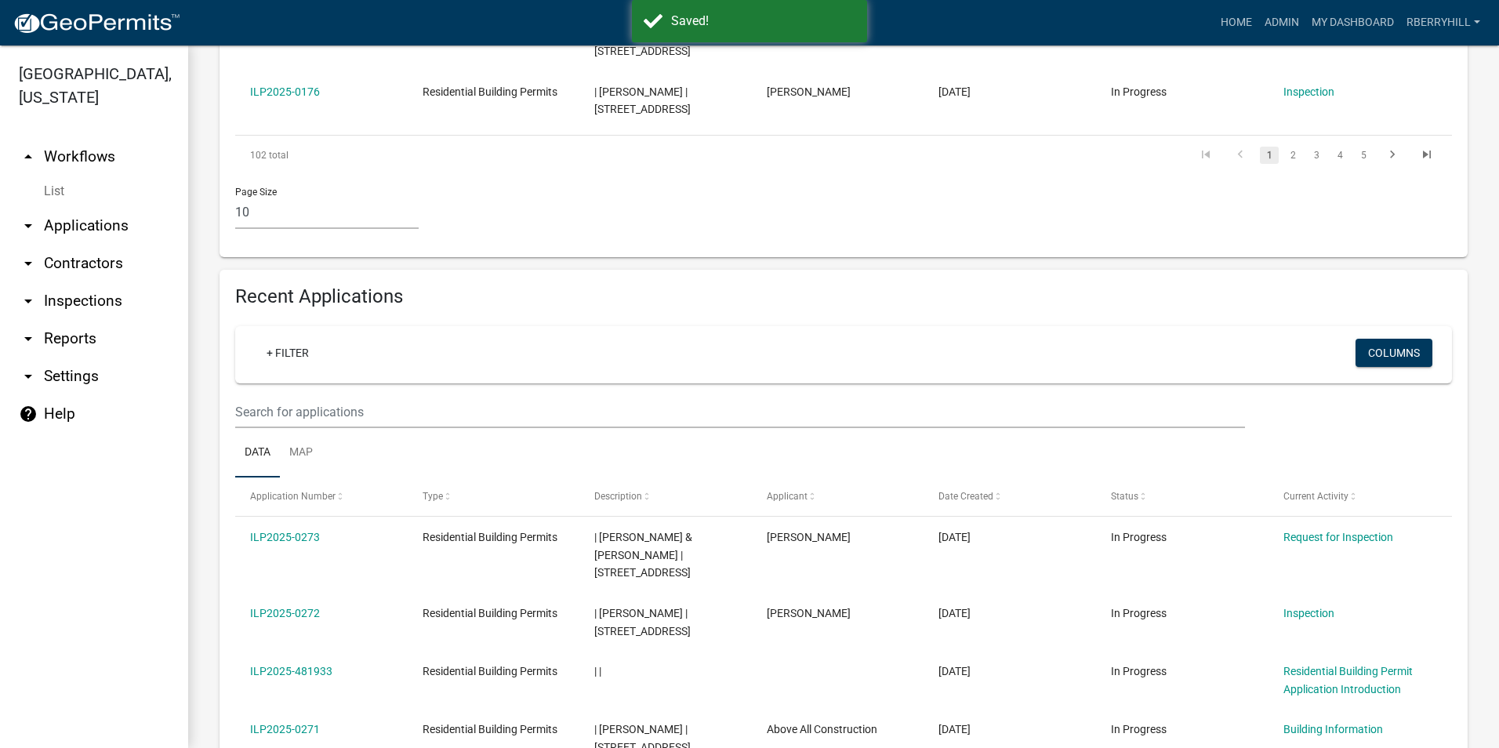
scroll to position [1120, 0]
click at [67, 282] on link "arrow_drop_down Inspections" at bounding box center [94, 301] width 188 height 38
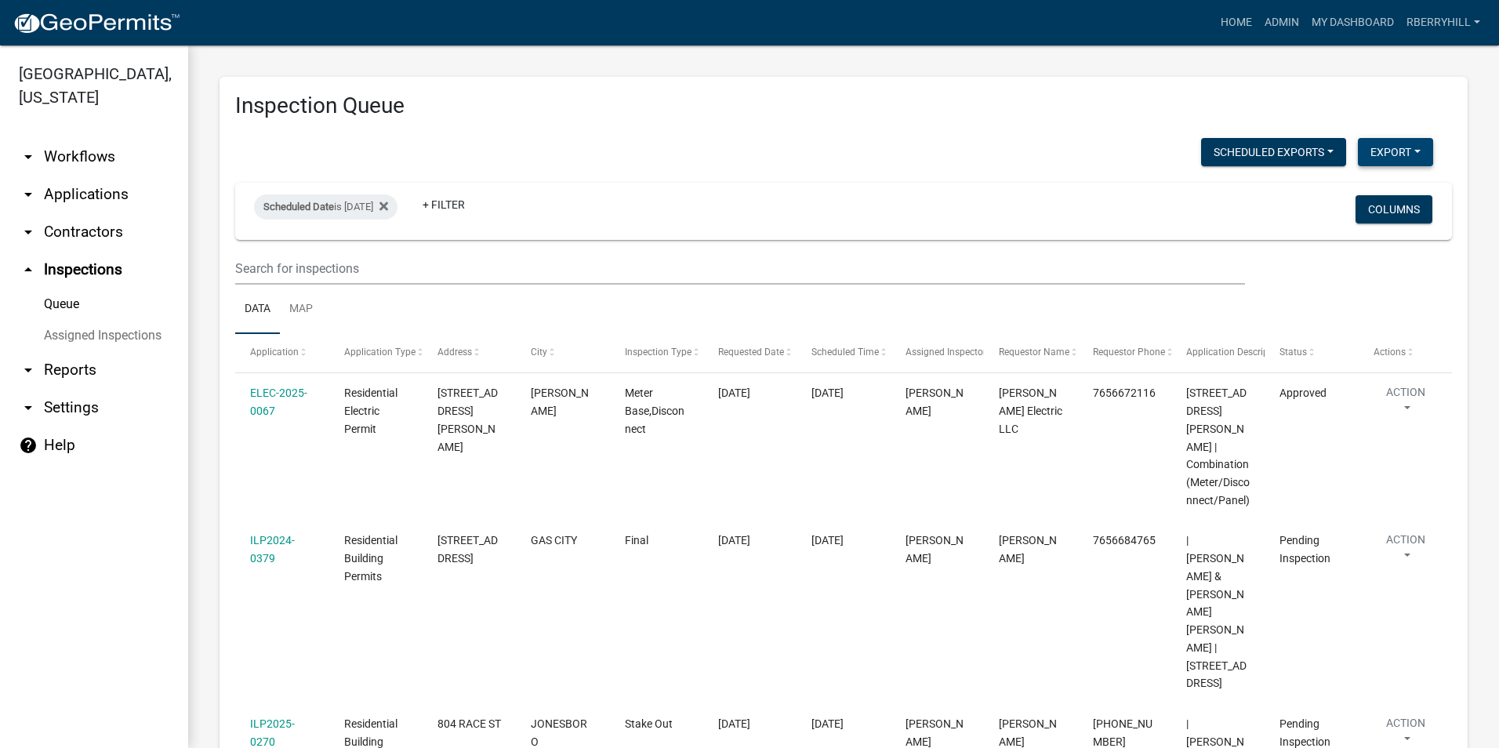
click at [1384, 150] on button "Export" at bounding box center [1395, 152] width 75 height 28
click at [1356, 187] on button "Excel Format (.xlsx)" at bounding box center [1359, 193] width 147 height 38
